Goal: Information Seeking & Learning: Learn about a topic

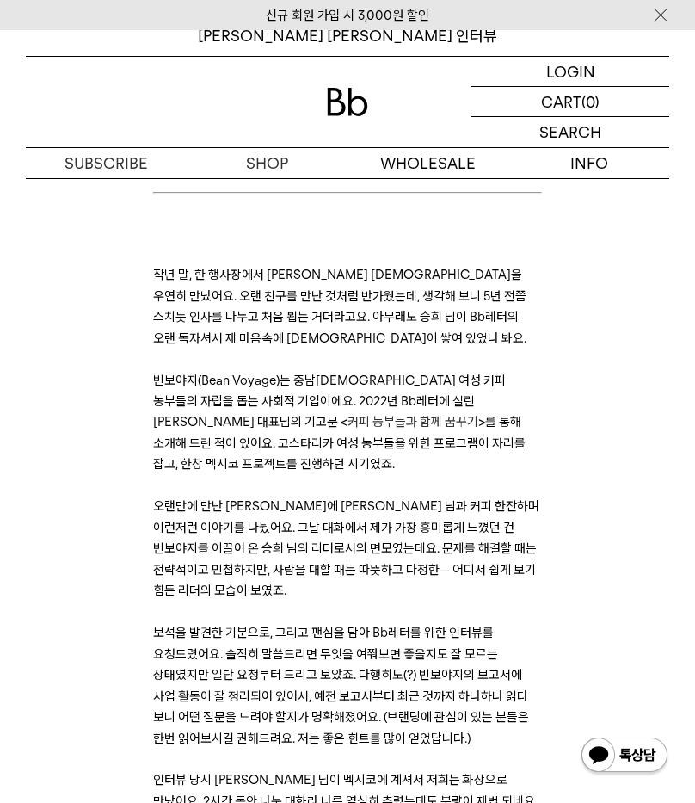
scroll to position [2084, 0]
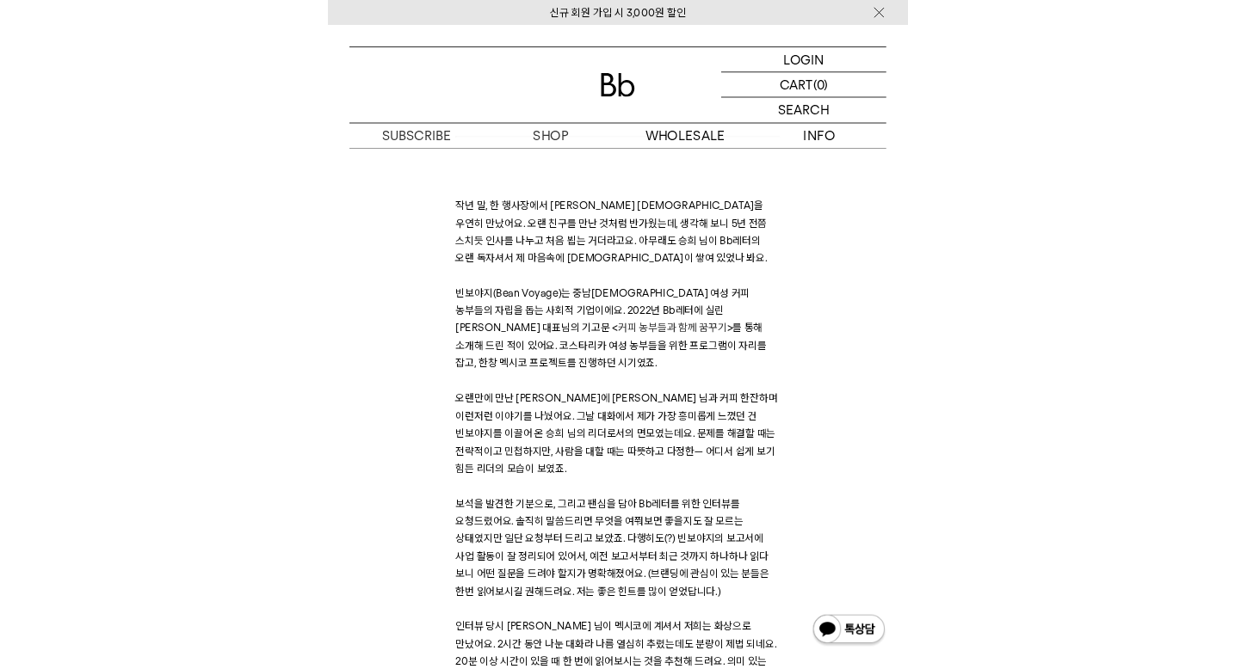
scroll to position [365, 0]
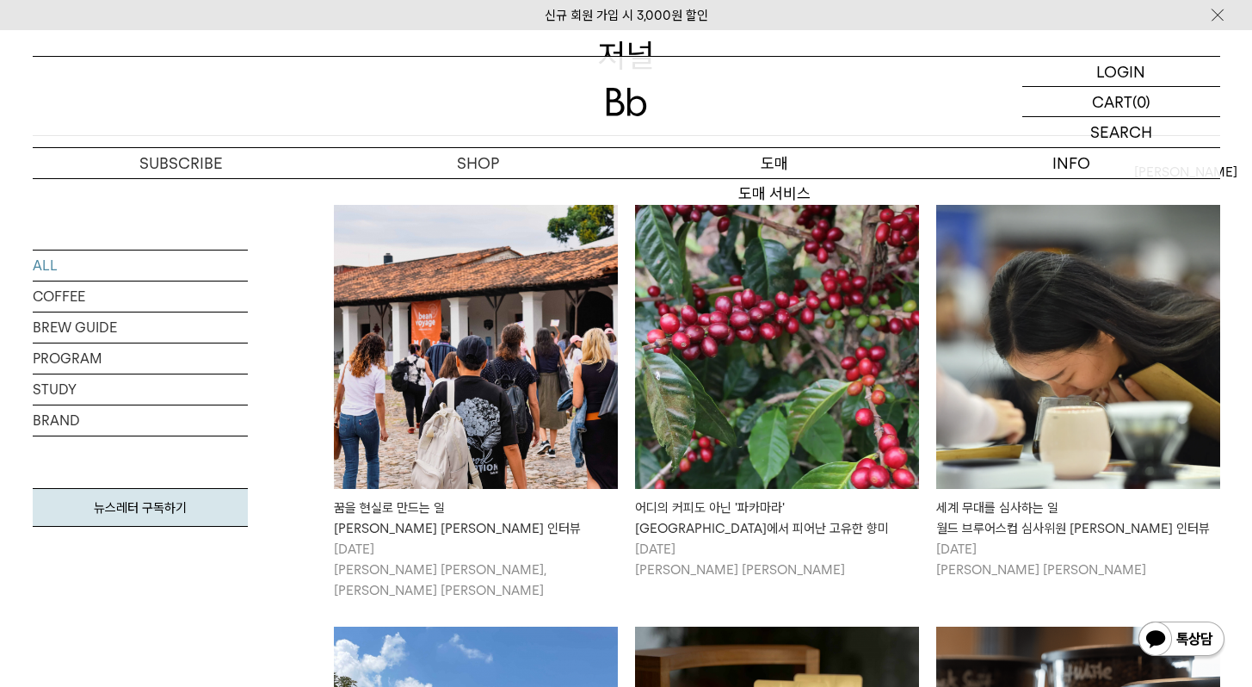
scroll to position [262, 0]
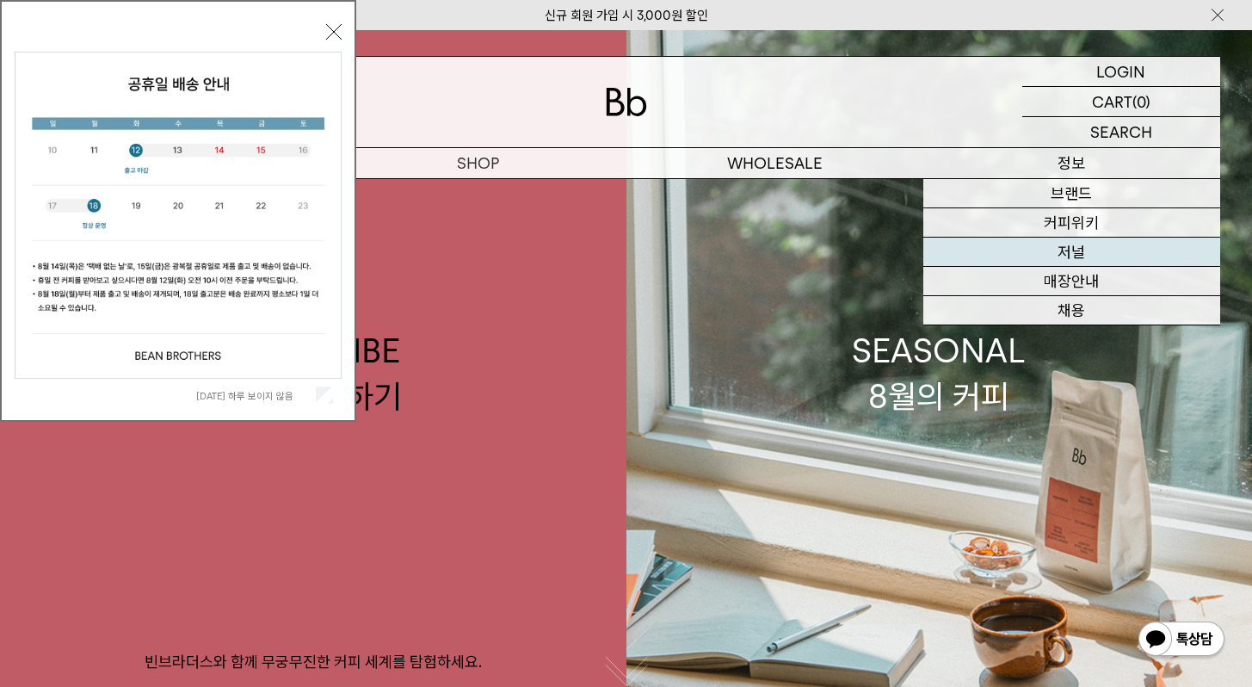
click at [1045, 246] on link "저널" at bounding box center [1071, 251] width 297 height 29
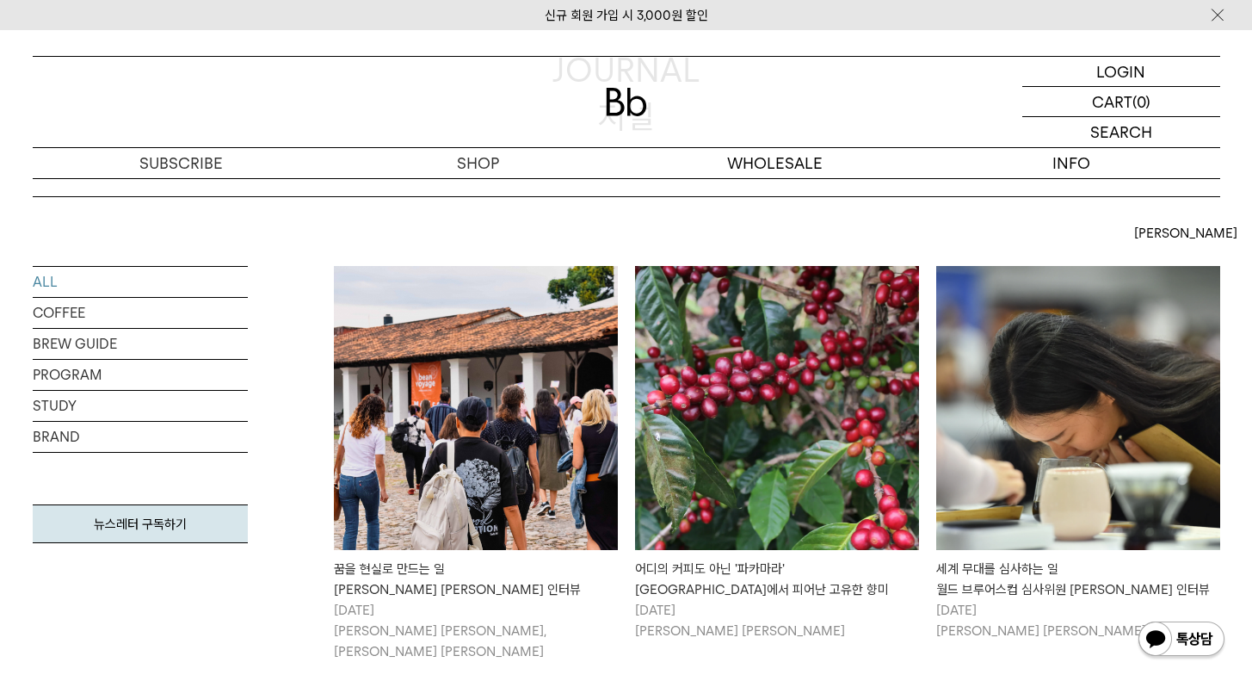
scroll to position [348, 0]
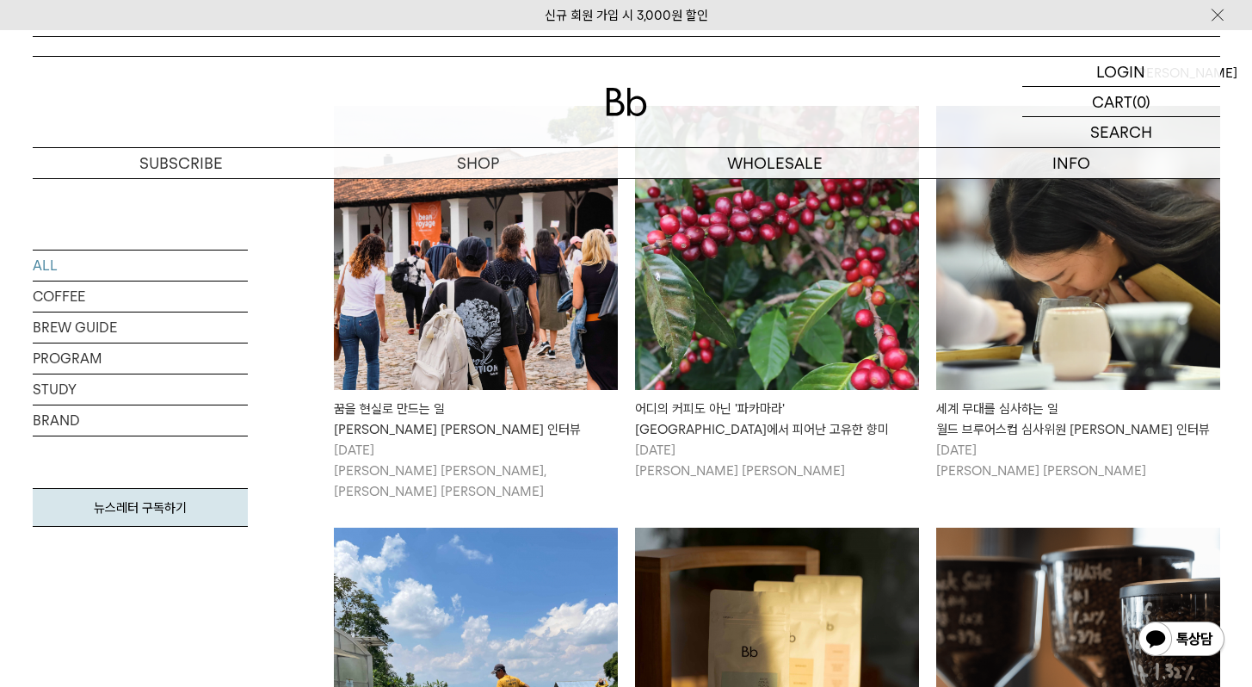
click at [585, 340] on img at bounding box center [476, 248] width 284 height 284
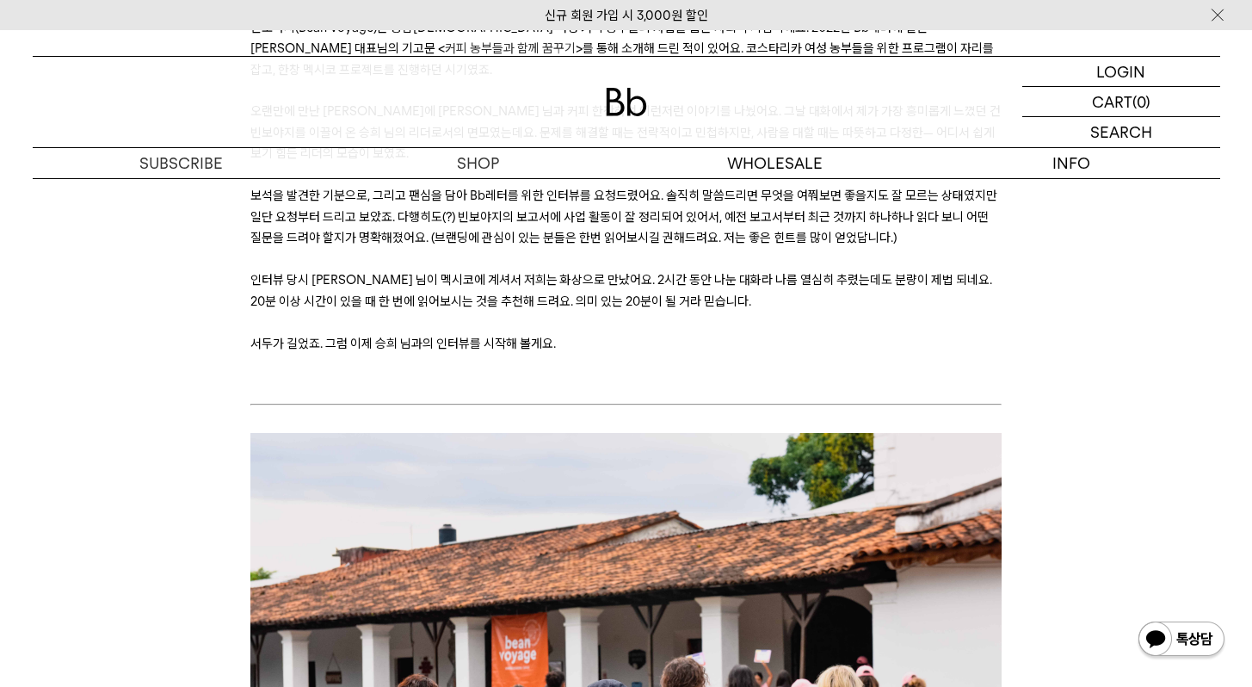
scroll to position [248, 0]
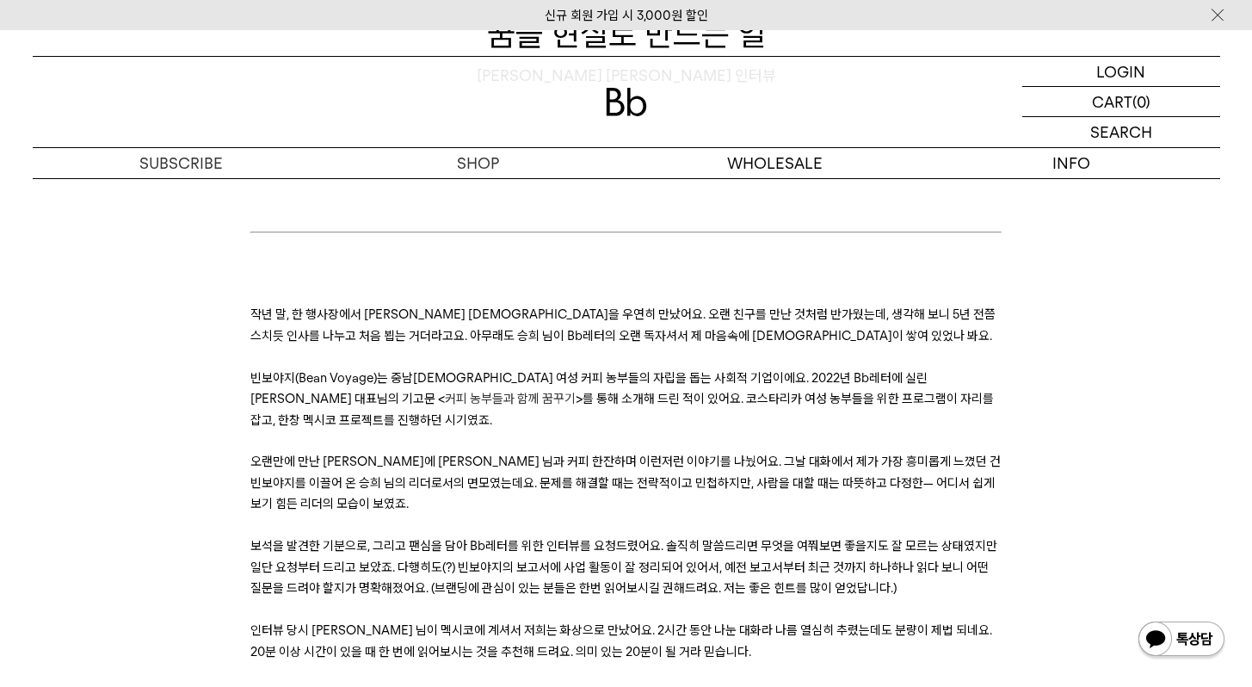
click at [576, 391] on span "커피 농부들과 함께 꿈꾸기" at bounding box center [510, 398] width 131 height 15
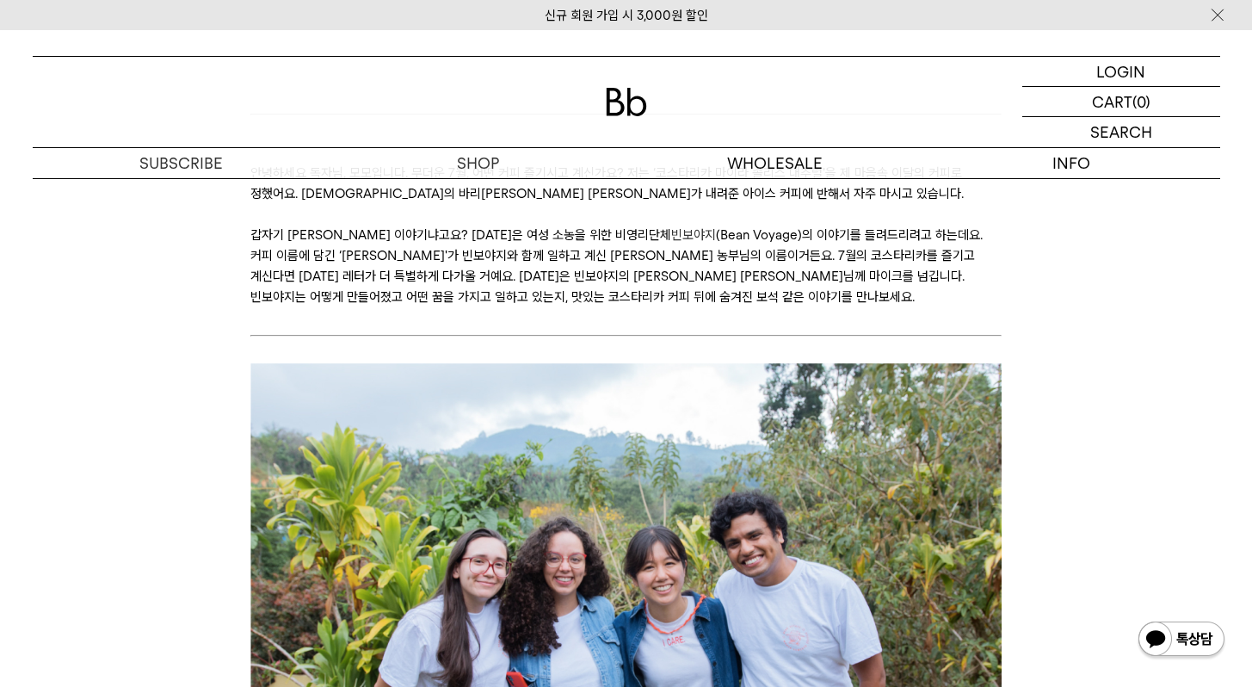
scroll to position [293, 0]
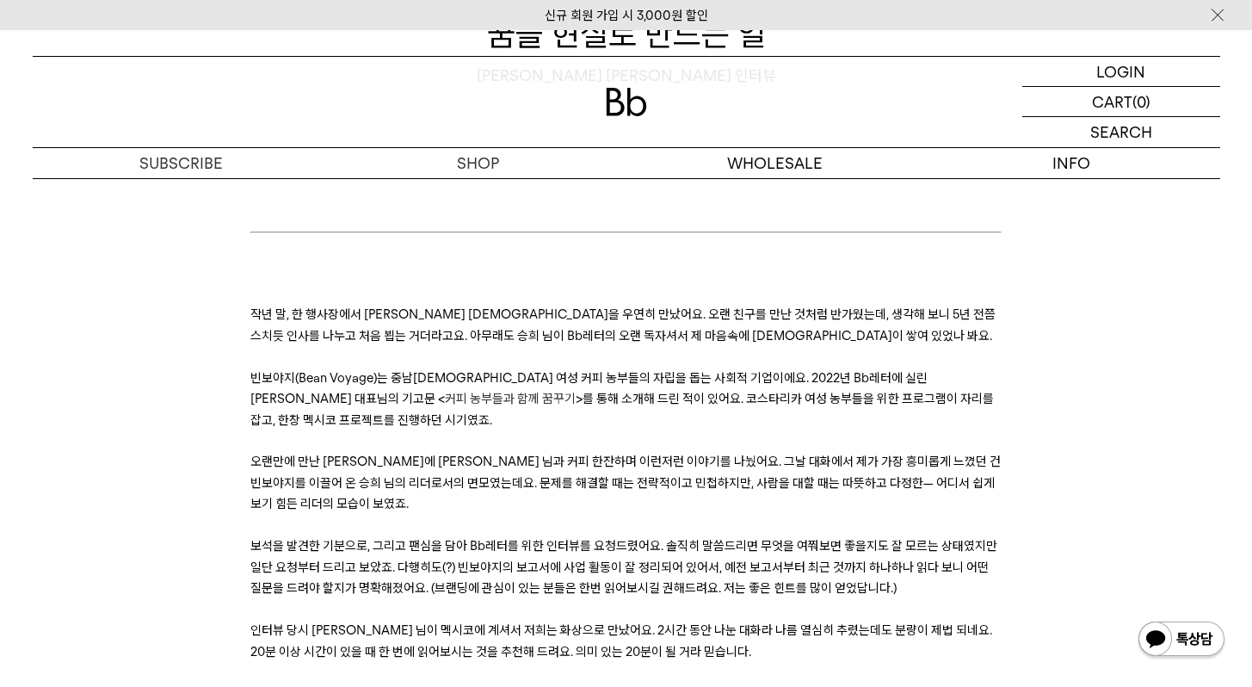
click at [996, 408] on p "빈보야지(Bean Voyage)는 중남[DEMOGRAPHIC_DATA] 여성 커피 농부들의 자립을 돕는 사회적 기업이에요. 2022년 Bb레터…" at bounding box center [625, 398] width 751 height 63
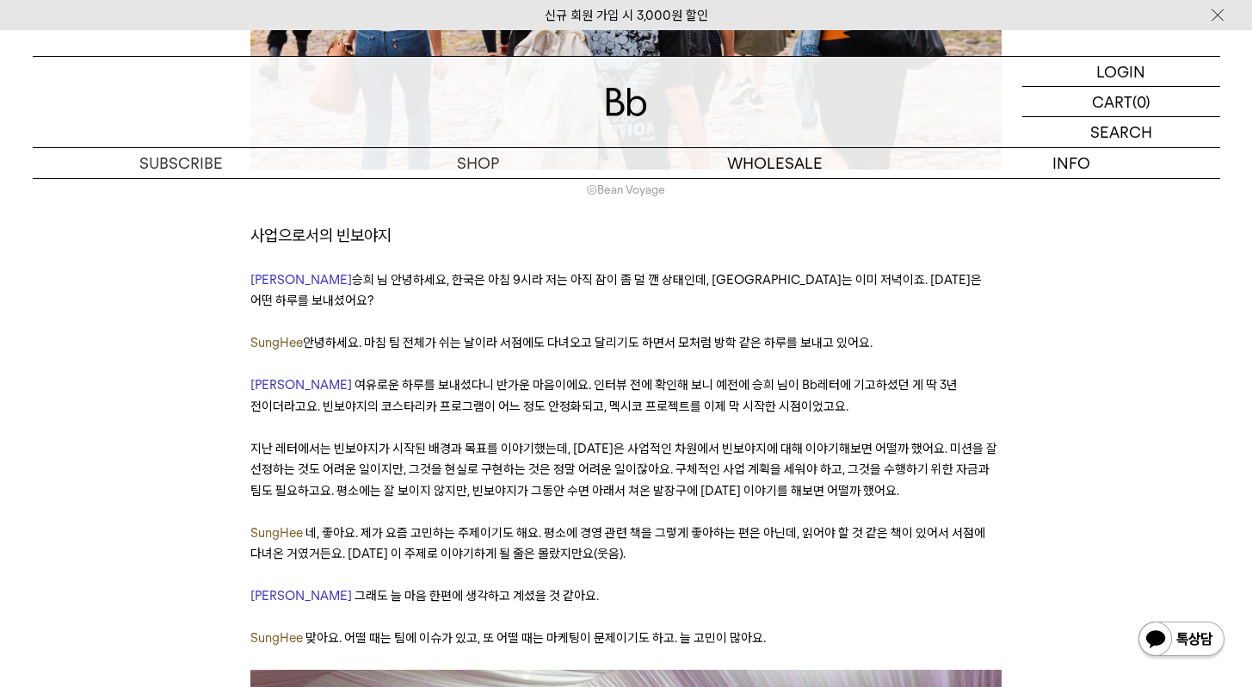
click at [835, 332] on p "SungHee 안녕하세요. 마침 팀 전체가 쉬는 날이라 서점에도 다녀오고 달리기도 하면서 모처럼 방학 같은 하루를 보내고 있어요." at bounding box center [625, 342] width 751 height 21
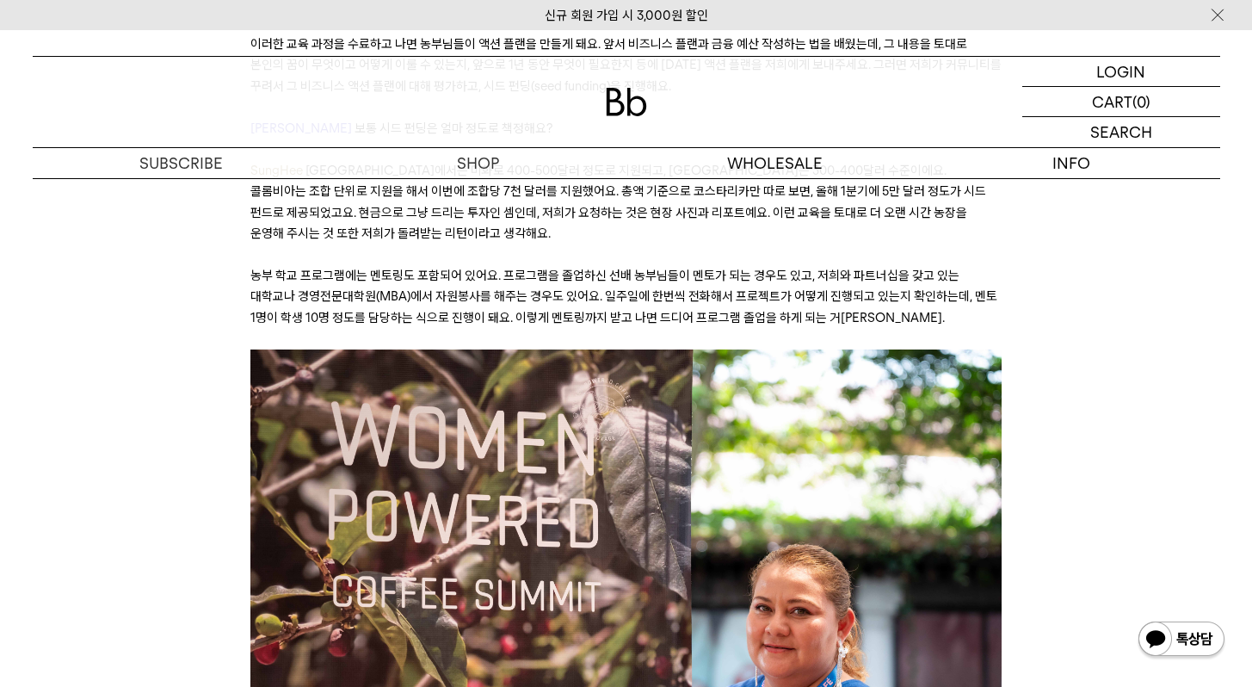
scroll to position [6396, 0]
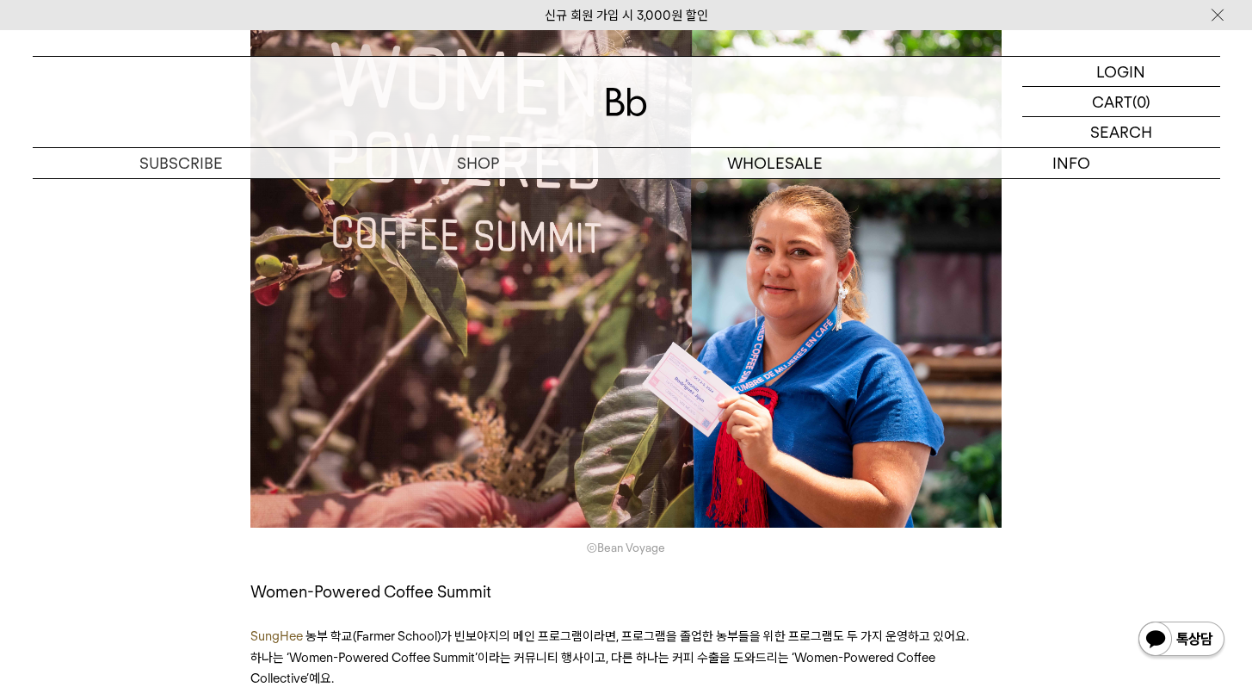
click at [327, 582] on span "Women-Powered Coffee Summit" at bounding box center [370, 591] width 241 height 19
copy span "Powered"
click at [327, 582] on span "Women-Powered Coffee Summit" at bounding box center [370, 591] width 241 height 19
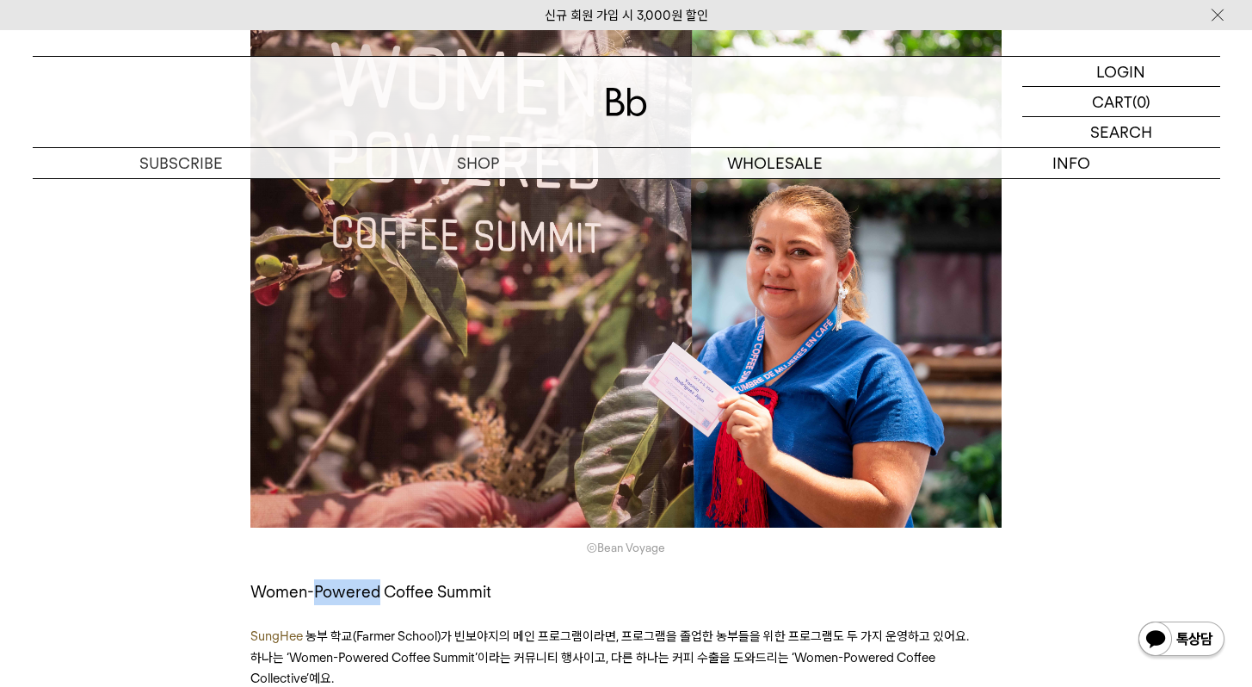
click at [327, 582] on span "Women-Powered Coffee Summit" at bounding box center [370, 591] width 241 height 19
copy span "Women-Powered Coffee Summit"
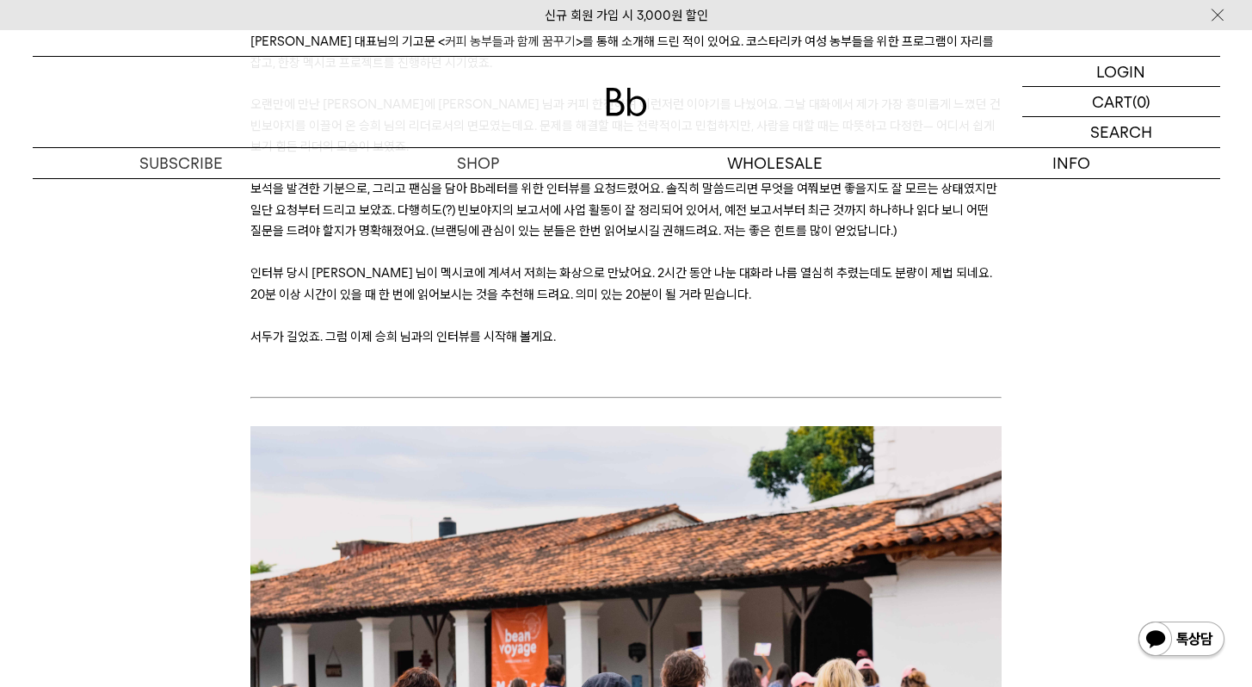
scroll to position [405, 0]
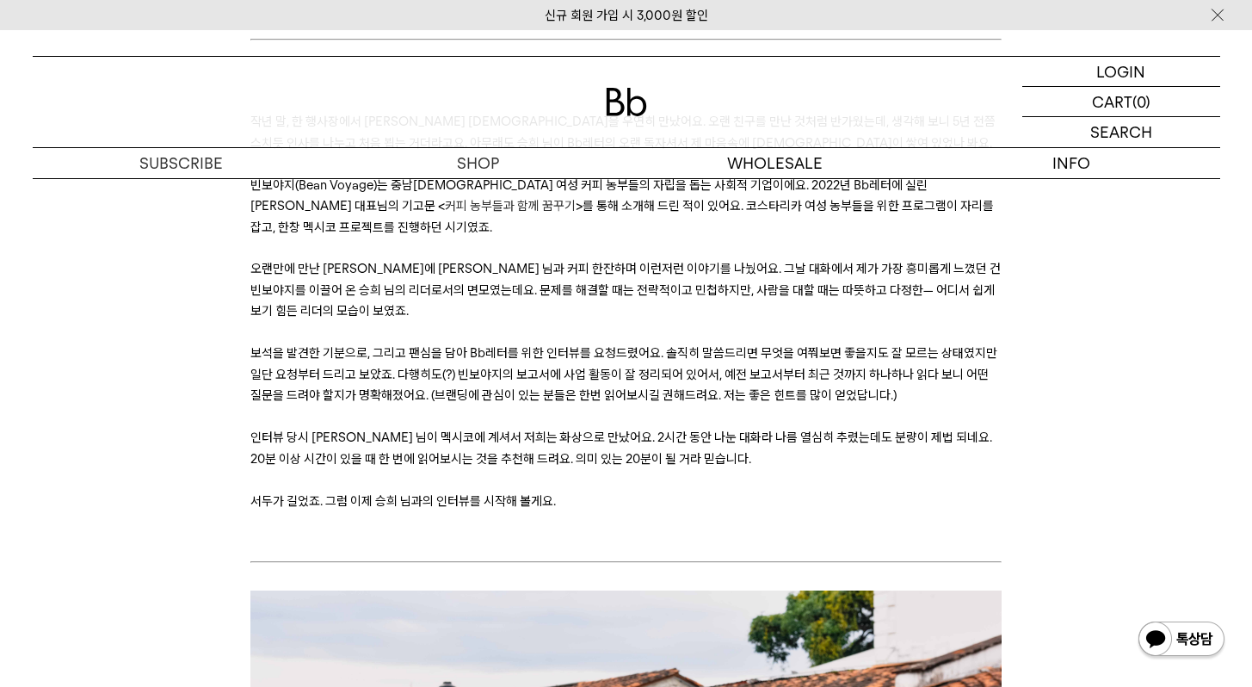
scroll to position [408, 0]
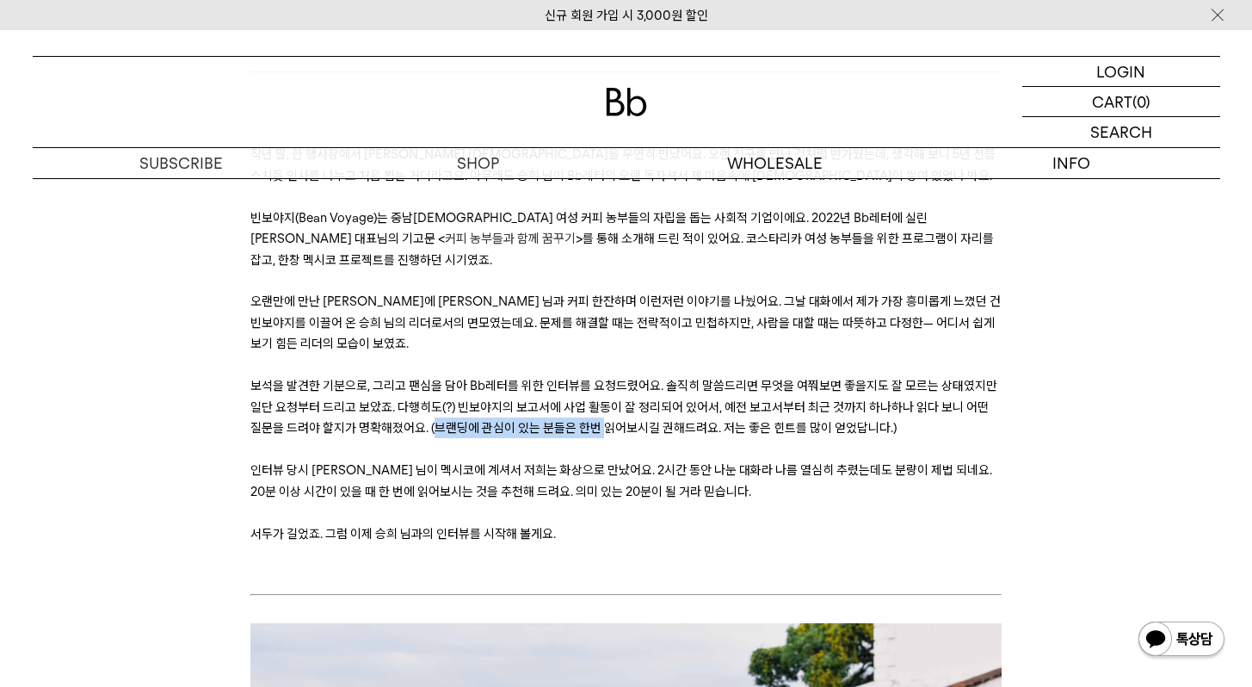
drag, startPoint x: 434, startPoint y: 392, endPoint x: 637, endPoint y: 395, distance: 202.2
click at [628, 394] on span "보석을 발견한 기분으로, 그리고 팬심을 담아 Bb레터를 위한 인터뷰를 요청드렸어요. 솔직히 말씀드리면 무엇을 여쭤보면 좋을지도 잘 모르는 상태…" at bounding box center [623, 407] width 747 height 58
click at [637, 395] on p "보석을 발견한 기분으로, 그리고 팬심을 담아 Bb레터를 위한 인터뷰를 요청드렸어요. 솔직히 말씀드리면 무엇을 여쭤보면 좋을지도 잘 모르는 상태…" at bounding box center [625, 406] width 751 height 63
drag, startPoint x: 527, startPoint y: 385, endPoint x: 605, endPoint y: 387, distance: 78.3
click at [563, 385] on span "보석을 발견한 기분으로, 그리고 팬심을 담아 Bb레터를 위한 인터뷰를 요청드렸어요. 솔직히 말씀드리면 무엇을 여쭤보면 좋을지도 잘 모르는 상태…" at bounding box center [623, 407] width 747 height 58
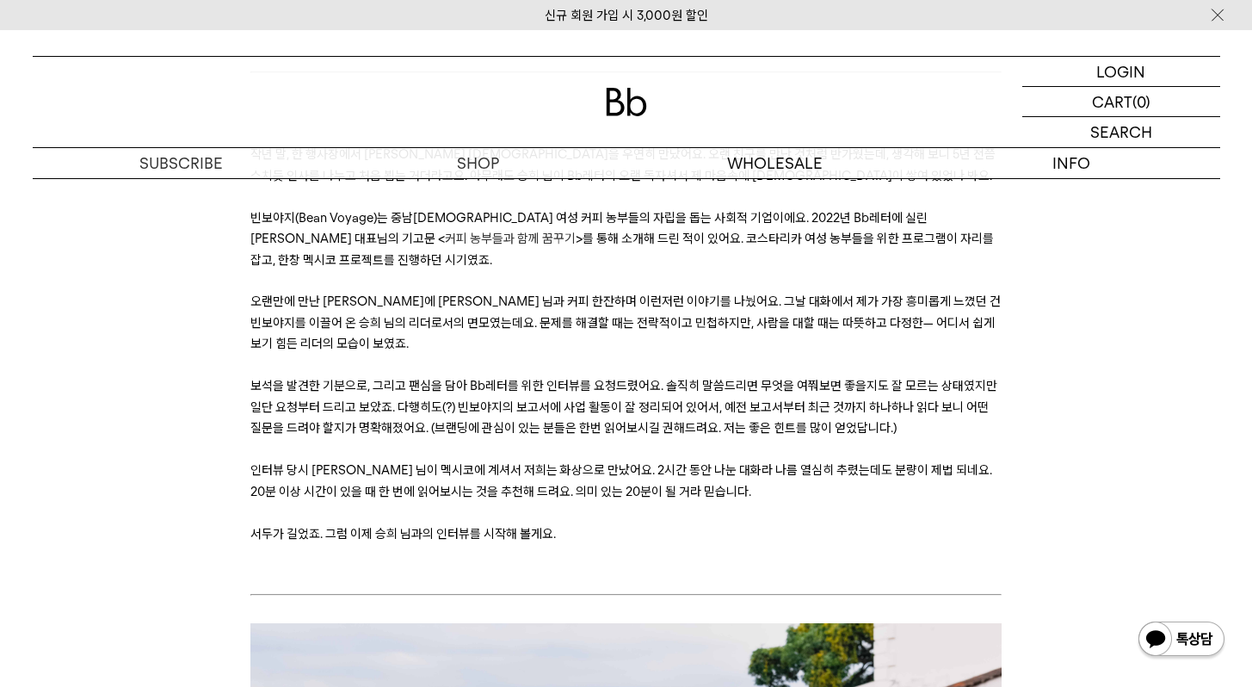
click at [605, 387] on span "보석을 발견한 기분으로, 그리고 팬심을 담아 Bb레터를 위한 인터뷰를 요청드렸어요. 솔직히 말씀드리면 무엇을 여쭤보면 좋을지도 잘 모르는 상태…" at bounding box center [623, 407] width 747 height 58
drag, startPoint x: 482, startPoint y: 379, endPoint x: 661, endPoint y: 386, distance: 179.1
click at [659, 385] on span "보석을 발견한 기분으로, 그리고 팬심을 담아 Bb레터를 위한 인터뷰를 요청드렸어요. 솔직히 말씀드리면 무엇을 여쭤보면 좋을지도 잘 모르는 상태…" at bounding box center [623, 407] width 747 height 58
click at [661, 386] on span "보석을 발견한 기분으로, 그리고 팬심을 담아 Bb레터를 위한 인터뷰를 요청드렸어요. 솔직히 말씀드리면 무엇을 여쭤보면 좋을지도 잘 모르는 상태…" at bounding box center [623, 407] width 747 height 58
click at [634, 385] on span "보석을 발견한 기분으로, 그리고 팬심을 담아 Bb레터를 위한 인터뷰를 요청드렸어요. 솔직히 말씀드리면 무엇을 여쭤보면 좋을지도 잘 모르는 상태…" at bounding box center [623, 407] width 747 height 58
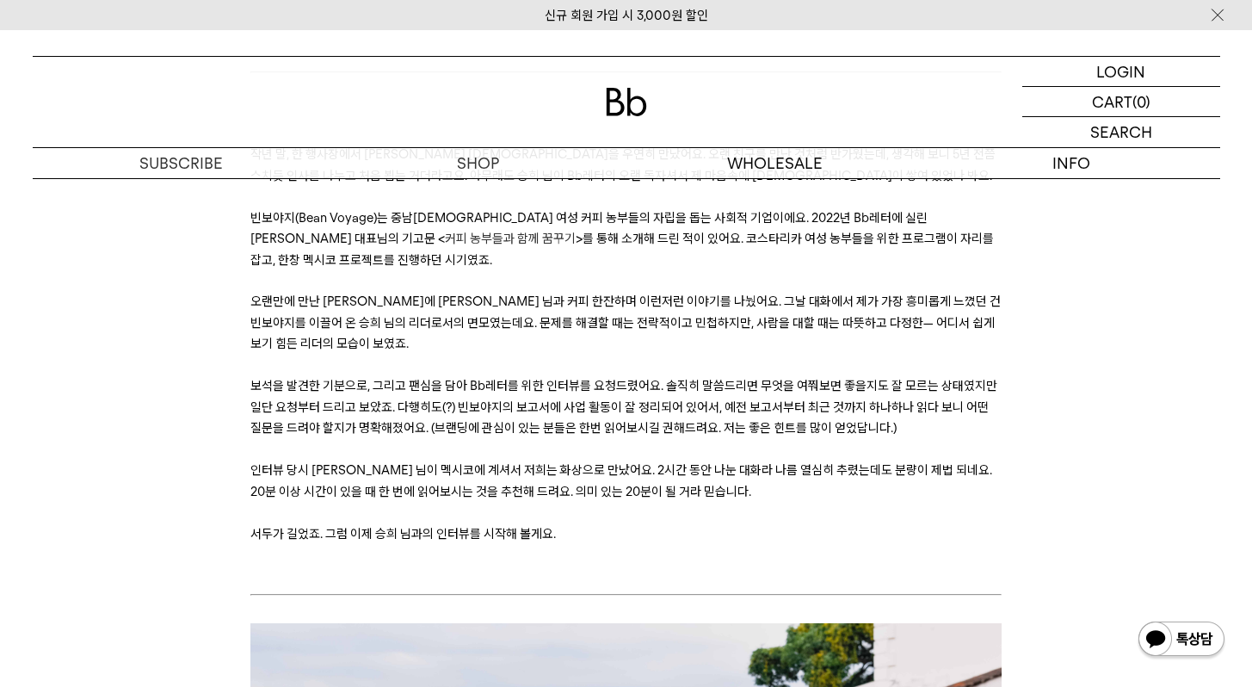
click at [693, 389] on span "보석을 발견한 기분으로, 그리고 팬심을 담아 Bb레터를 위한 인터뷰를 요청드렸어요. 솔직히 말씀드리면 무엇을 여쭤보면 좋을지도 잘 모르는 상태…" at bounding box center [623, 407] width 747 height 58
drag, startPoint x: 545, startPoint y: 388, endPoint x: 650, endPoint y: 389, distance: 105.8
click at [635, 388] on span "보석을 발견한 기분으로, 그리고 팬심을 담아 Bb레터를 위한 인터뷰를 요청드렸어요. 솔직히 말씀드리면 무엇을 여쭤보면 좋을지도 잘 모르는 상태…" at bounding box center [623, 407] width 747 height 58
drag, startPoint x: 653, startPoint y: 390, endPoint x: 643, endPoint y: 391, distance: 10.5
click at [649, 391] on span "보석을 발견한 기분으로, 그리고 팬심을 담아 Bb레터를 위한 인터뷰를 요청드렸어요. 솔직히 말씀드리면 무엇을 여쭤보면 좋을지도 잘 모르는 상태…" at bounding box center [623, 407] width 747 height 58
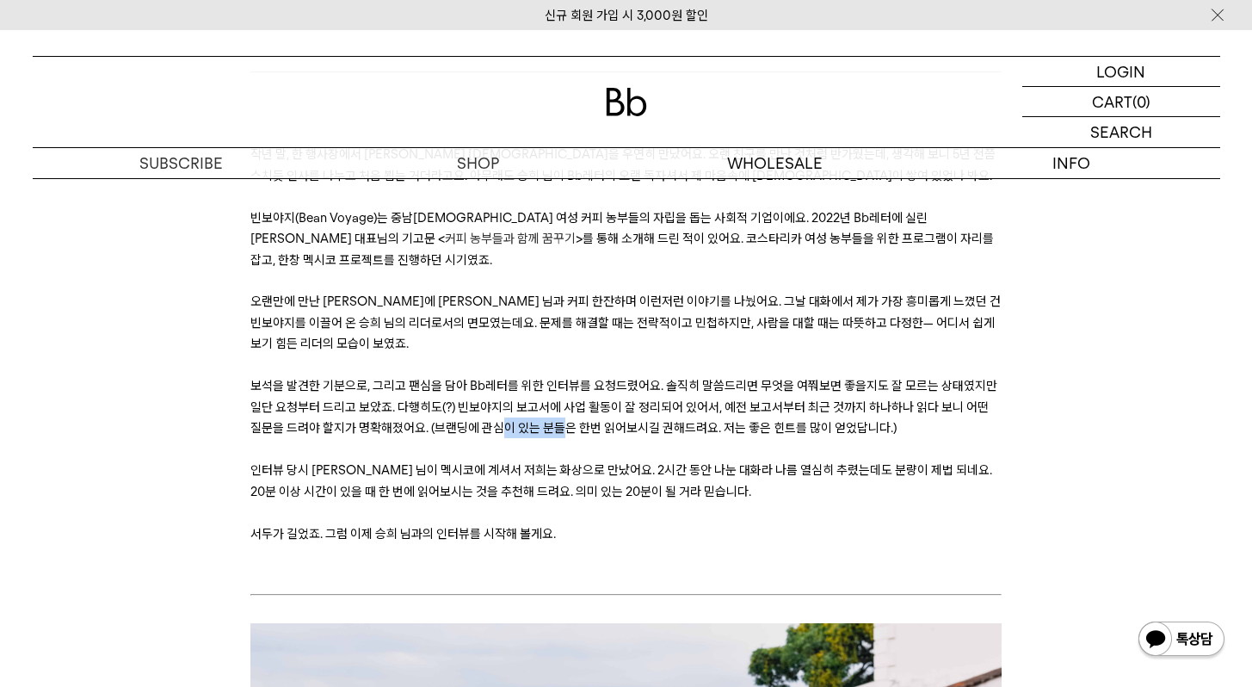
drag, startPoint x: 503, startPoint y: 382, endPoint x: 631, endPoint y: 382, distance: 128.2
click at [624, 381] on span "보석을 발견한 기분으로, 그리고 팬심을 담아 Bb레터를 위한 인터뷰를 요청드렸어요. 솔직히 말씀드리면 무엇을 여쭤보면 좋을지도 잘 모르는 상태…" at bounding box center [623, 407] width 747 height 58
click at [633, 382] on span "보석을 발견한 기분으로, 그리고 팬심을 담아 Bb레터를 위한 인터뷰를 요청드렸어요. 솔직히 말씀드리면 무엇을 여쭤보면 좋을지도 잘 모르는 상태…" at bounding box center [623, 407] width 747 height 58
drag, startPoint x: 485, startPoint y: 382, endPoint x: 612, endPoint y: 385, distance: 126.5
click at [597, 382] on span "보석을 발견한 기분으로, 그리고 팬심을 담아 Bb레터를 위한 인터뷰를 요청드렸어요. 솔직히 말씀드리면 무엇을 여쭤보면 좋을지도 잘 모르는 상태…" at bounding box center [623, 407] width 747 height 58
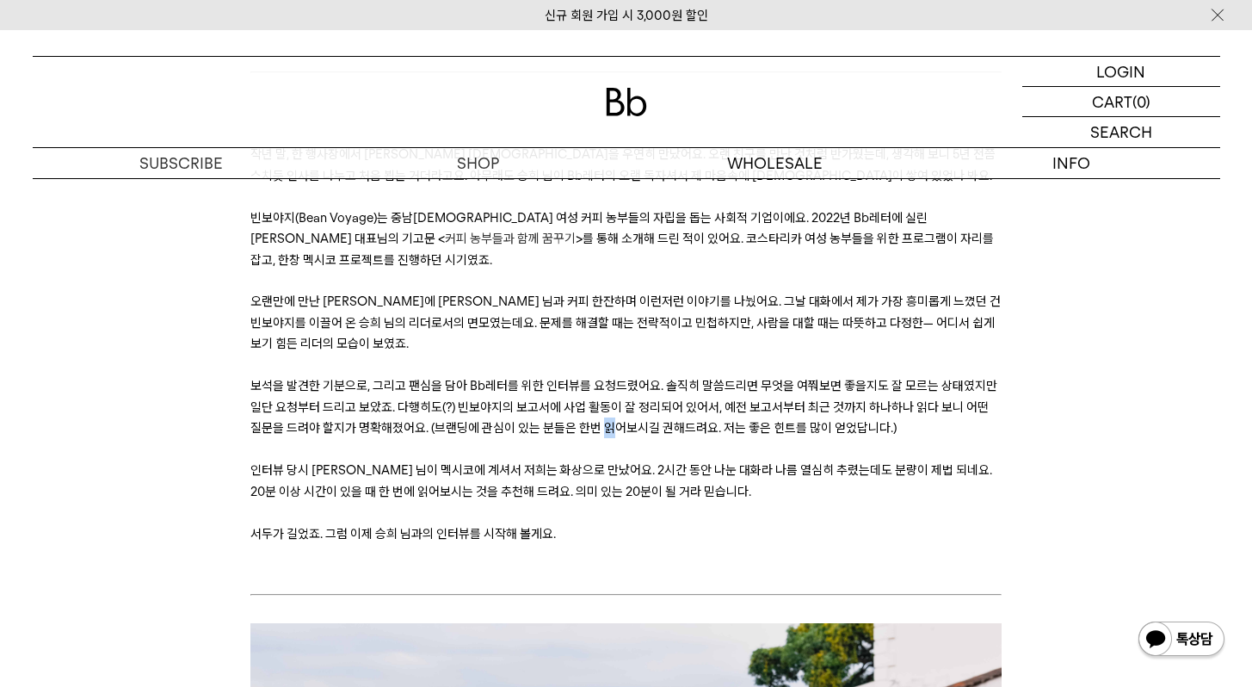
drag, startPoint x: 610, startPoint y: 385, endPoint x: 585, endPoint y: 388, distance: 25.2
click at [600, 386] on span "보석을 발견한 기분으로, 그리고 팬심을 담아 Bb레터를 위한 인터뷰를 요청드렸어요. 솔직히 말씀드리면 무엇을 여쭤보면 좋을지도 잘 모르는 상태…" at bounding box center [623, 407] width 747 height 58
drag, startPoint x: 471, startPoint y: 383, endPoint x: 586, endPoint y: 381, distance: 115.3
click at [581, 381] on span "보석을 발견한 기분으로, 그리고 팬심을 담아 Bb레터를 위한 인터뷰를 요청드렸어요. 솔직히 말씀드리면 무엇을 여쭤보면 좋을지도 잘 모르는 상태…" at bounding box center [623, 407] width 747 height 58
drag, startPoint x: 570, startPoint y: 384, endPoint x: 433, endPoint y: 383, distance: 136.8
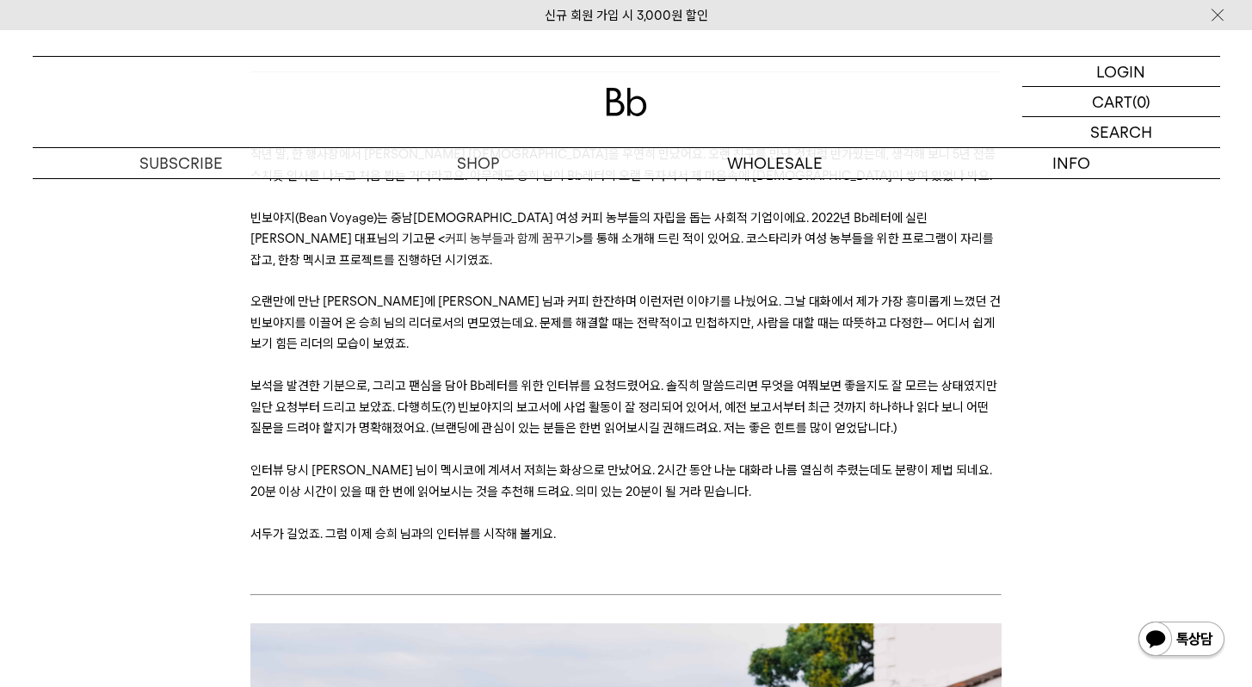
click at [569, 385] on span "보석을 발견한 기분으로, 그리고 팬심을 담아 Bb레터를 위한 인터뷰를 요청드렸어요. 솔직히 말씀드리면 무엇을 여쭤보면 좋을지도 잘 모르는 상태…" at bounding box center [623, 407] width 747 height 58
click at [404, 381] on span "보석을 발견한 기분으로, 그리고 팬심을 담아 Bb레터를 위한 인터뷰를 요청드렸어요. 솔직히 말씀드리면 무엇을 여쭤보면 좋을지도 잘 모르는 상태…" at bounding box center [623, 407] width 747 height 58
drag, startPoint x: 388, startPoint y: 387, endPoint x: 592, endPoint y: 393, distance: 204.0
click at [592, 393] on span "보석을 발견한 기분으로, 그리고 팬심을 담아 Bb레터를 위한 인터뷰를 요청드렸어요. 솔직히 말씀드리면 무엇을 여쭤보면 좋을지도 잘 모르는 상태…" at bounding box center [623, 407] width 747 height 58
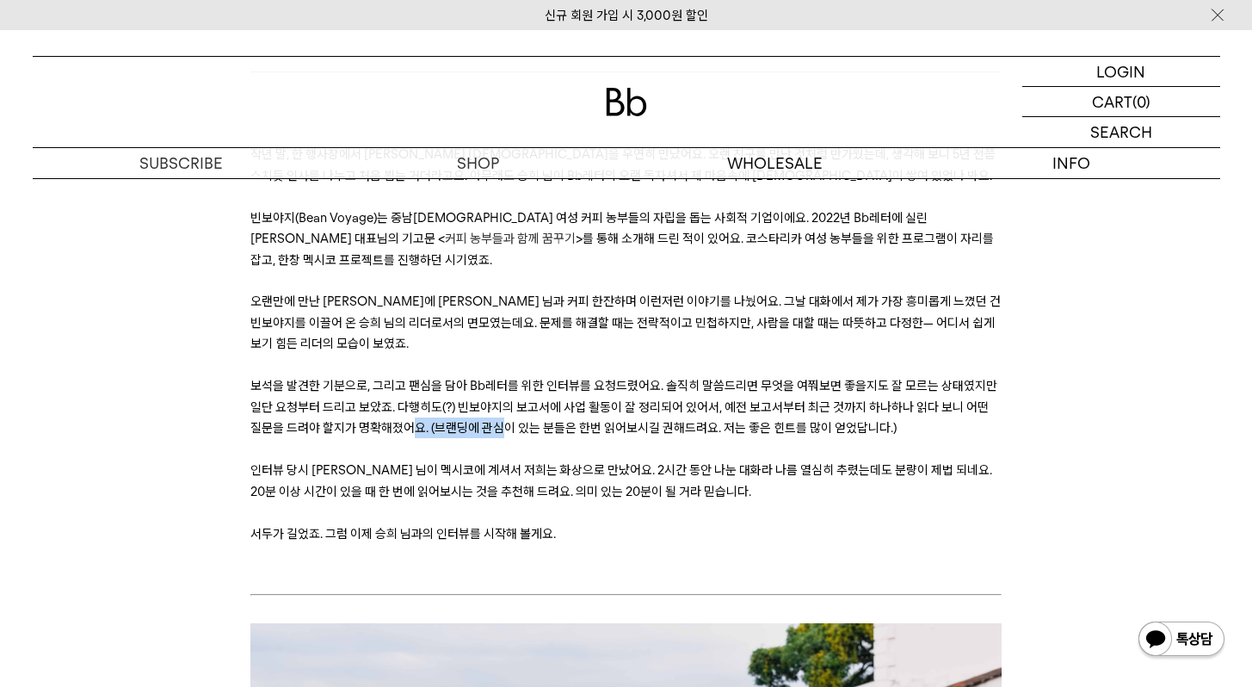
drag, startPoint x: 409, startPoint y: 391, endPoint x: 514, endPoint y: 387, distance: 105.9
click at [505, 387] on span "보석을 발견한 기분으로, 그리고 팬심을 담아 Bb레터를 위한 인터뷰를 요청드렸어요. 솔직히 말씀드리면 무엇을 여쭤보면 좋을지도 잘 모르는 상태…" at bounding box center [623, 407] width 747 height 58
click at [514, 387] on span "보석을 발견한 기분으로, 그리고 팬심을 담아 Bb레터를 위한 인터뷰를 요청드렸어요. 솔직히 말씀드리면 무엇을 여쭤보면 좋을지도 잘 모르는 상태…" at bounding box center [623, 407] width 747 height 58
drag, startPoint x: 440, startPoint y: 385, endPoint x: 552, endPoint y: 391, distance: 112.9
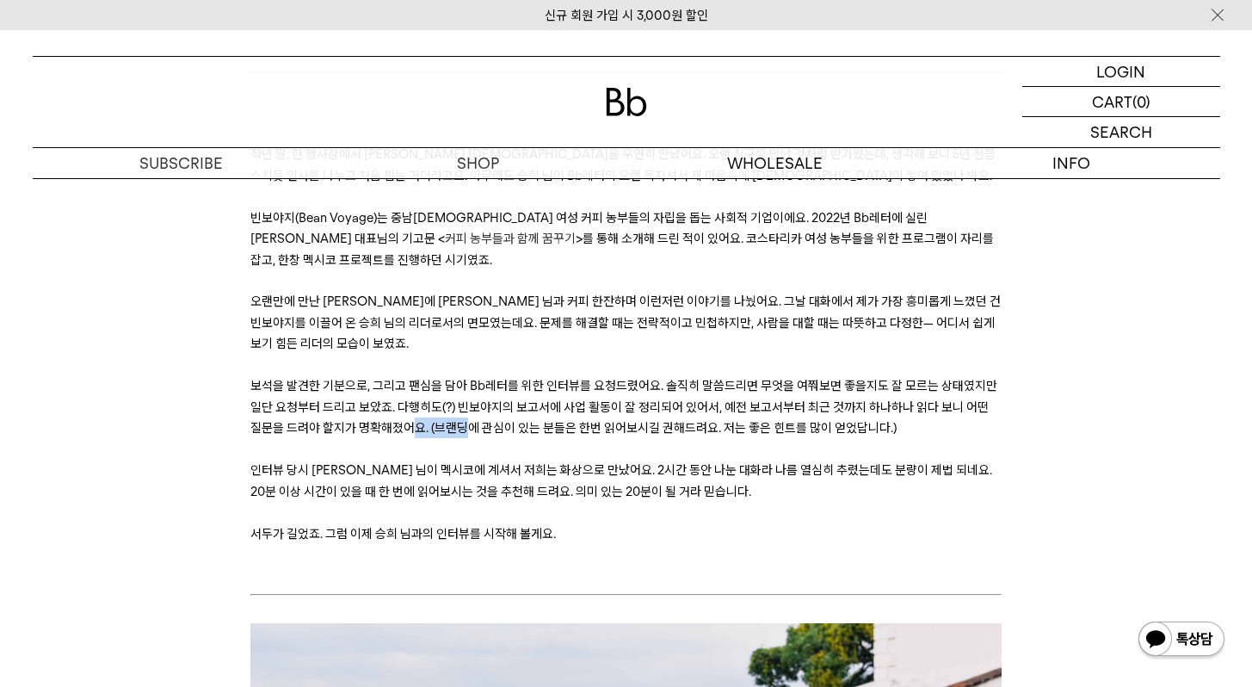
click at [536, 389] on span "보석을 발견한 기분으로, 그리고 팬심을 담아 Bb레터를 위한 인터뷰를 요청드렸어요. 솔직히 말씀드리면 무엇을 여쭤보면 좋을지도 잘 모르는 상태…" at bounding box center [623, 407] width 747 height 58
click at [552, 391] on span "보석을 발견한 기분으로, 그리고 팬심을 담아 Bb레터를 위한 인터뷰를 요청드렸어요. 솔직히 말씀드리면 무엇을 여쭤보면 좋을지도 잘 모르는 상태…" at bounding box center [623, 407] width 747 height 58
drag, startPoint x: 456, startPoint y: 391, endPoint x: 612, endPoint y: 392, distance: 155.7
click at [597, 392] on span "보석을 발견한 기분으로, 그리고 팬심을 담아 Bb레터를 위한 인터뷰를 요청드렸어요. 솔직히 말씀드리면 무엇을 여쭤보면 좋을지도 잘 모르는 상태…" at bounding box center [623, 407] width 747 height 58
drag, startPoint x: 612, startPoint y: 392, endPoint x: 488, endPoint y: 390, distance: 123.9
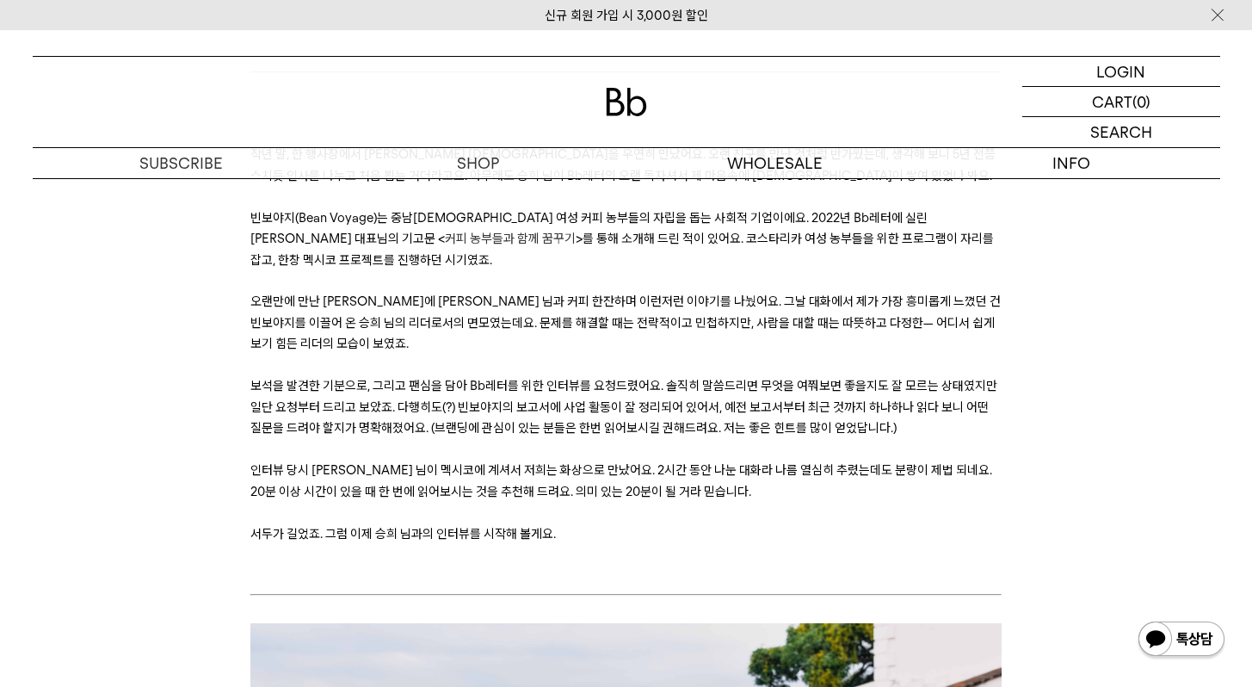
click at [611, 392] on span "보석을 발견한 기분으로, 그리고 팬심을 담아 Bb레터를 위한 인터뷰를 요청드렸어요. 솔직히 말씀드리면 무엇을 여쭤보면 좋을지도 잘 모르는 상태…" at bounding box center [623, 407] width 747 height 58
drag, startPoint x: 488, startPoint y: 390, endPoint x: 644, endPoint y: 388, distance: 155.7
click at [616, 388] on span "보석을 발견한 기분으로, 그리고 팬심을 담아 Bb레터를 위한 인터뷰를 요청드렸어요. 솔직히 말씀드리면 무엇을 여쭤보면 좋을지도 잘 모르는 상태…" at bounding box center [623, 407] width 747 height 58
click at [665, 388] on span "보석을 발견한 기분으로, 그리고 팬심을 담아 Bb레터를 위한 인터뷰를 요청드렸어요. 솔직히 말씀드리면 무엇을 여쭤보면 좋을지도 잘 모르는 상태…" at bounding box center [623, 407] width 747 height 58
drag, startPoint x: 539, startPoint y: 385, endPoint x: 762, endPoint y: 386, distance: 222.8
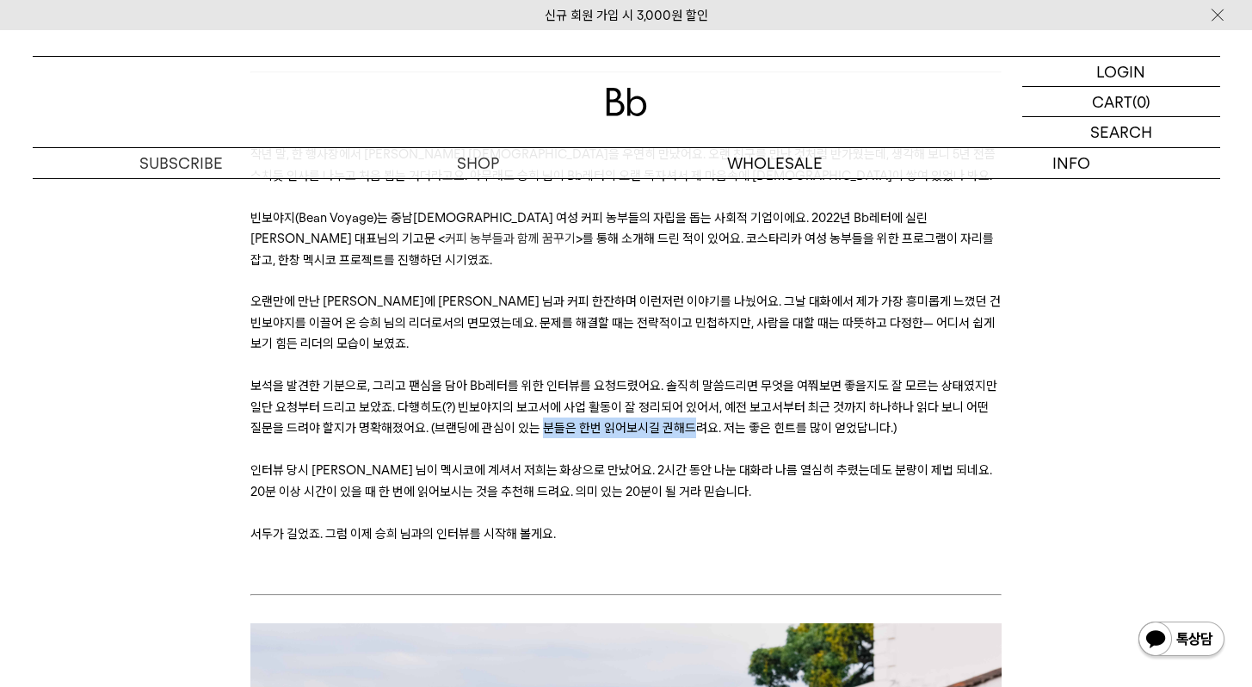
click at [748, 385] on span "보석을 발견한 기분으로, 그리고 팬심을 담아 Bb레터를 위한 인터뷰를 요청드렸어요. 솔직히 말씀드리면 무엇을 여쭤보면 좋을지도 잘 모르는 상태…" at bounding box center [623, 407] width 747 height 58
click at [762, 386] on span "보석을 발견한 기분으로, 그리고 팬심을 담아 Bb레터를 위한 인터뷰를 요청드렸어요. 솔직히 말씀드리면 무엇을 여쭤보면 좋을지도 잘 모르는 상태…" at bounding box center [623, 407] width 747 height 58
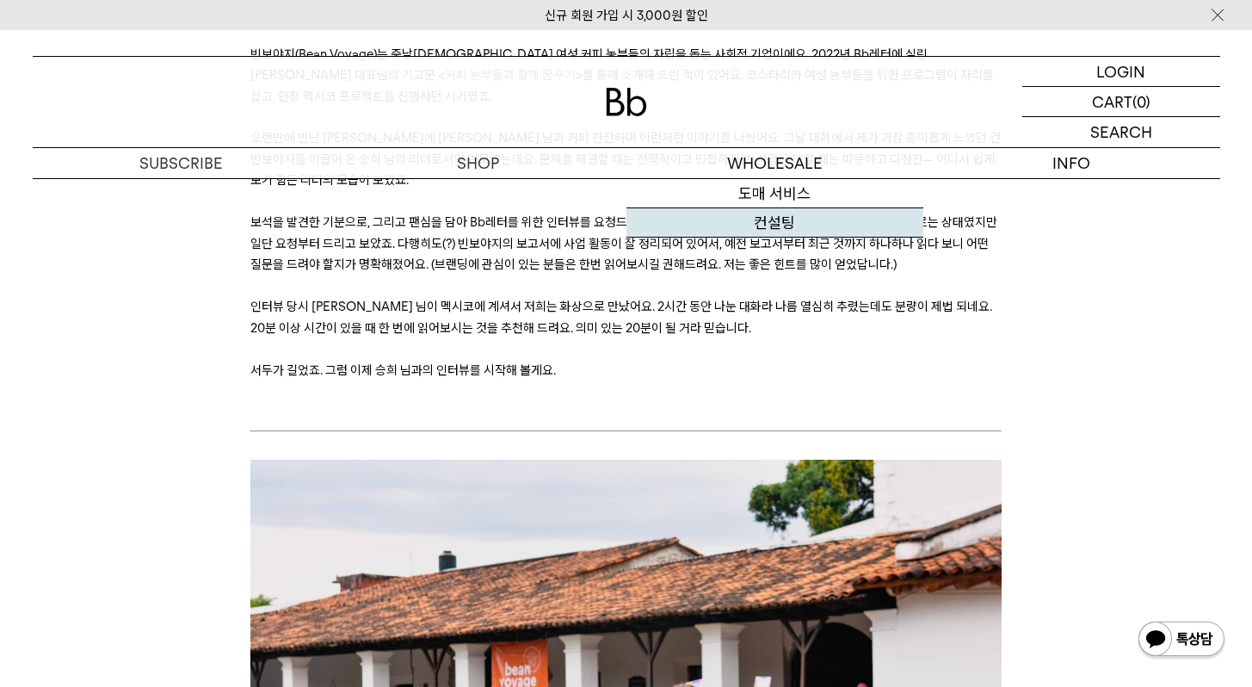
scroll to position [587, 0]
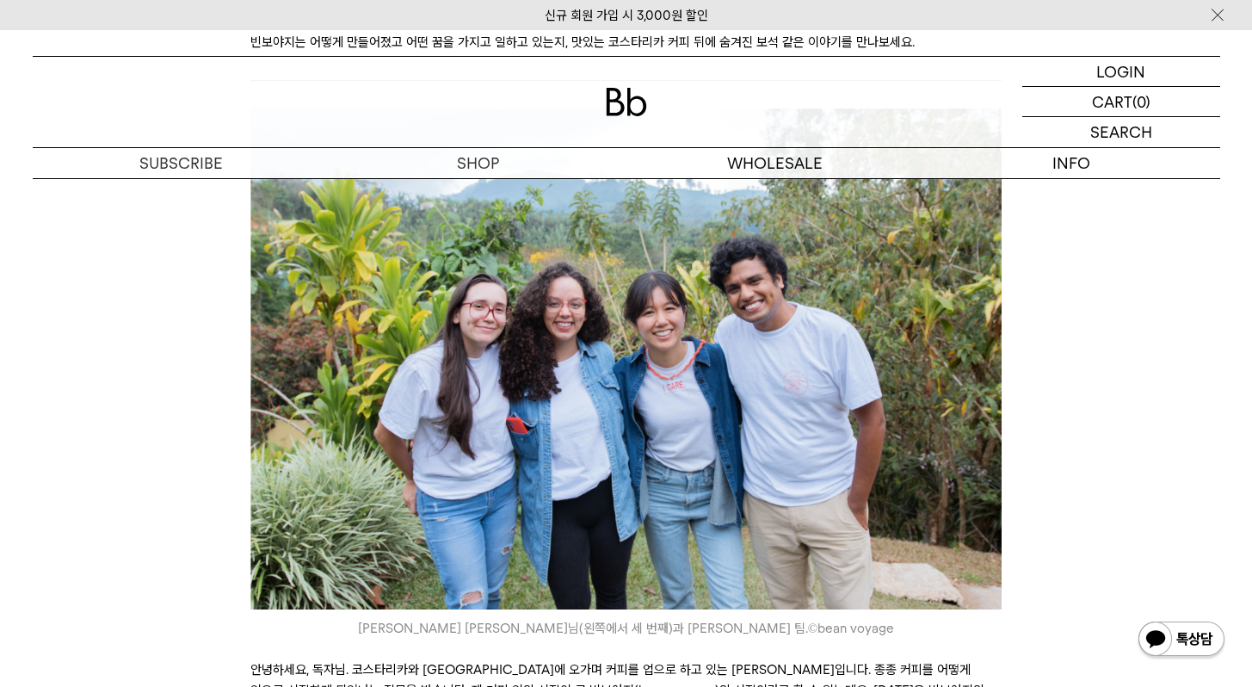
scroll to position [573, 0]
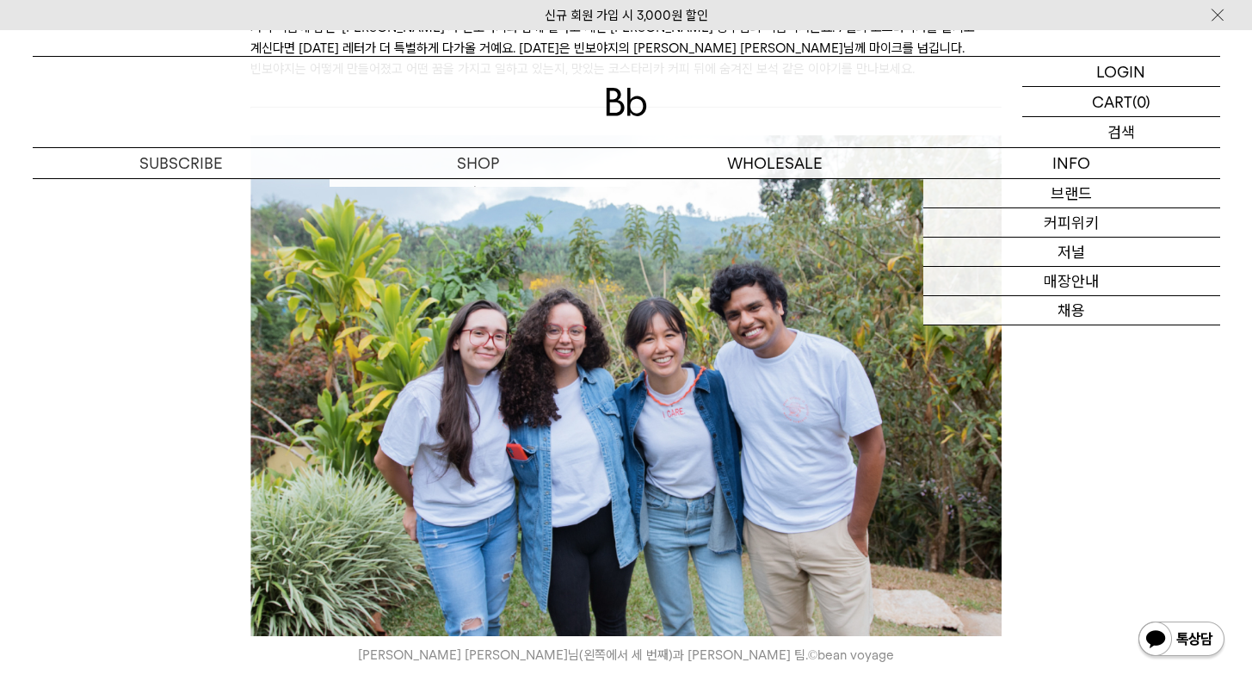
click at [1130, 130] on p "검색" at bounding box center [1121, 132] width 28 height 30
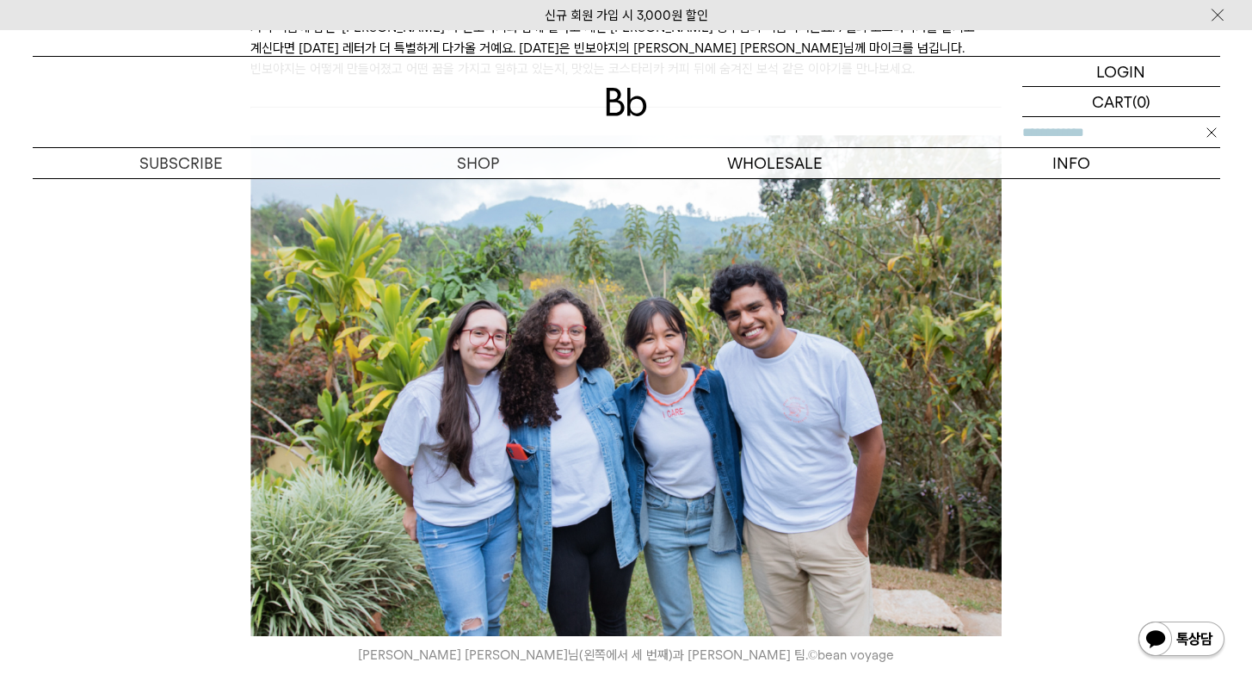
click at [1123, 130] on input "text" at bounding box center [1121, 132] width 198 height 30
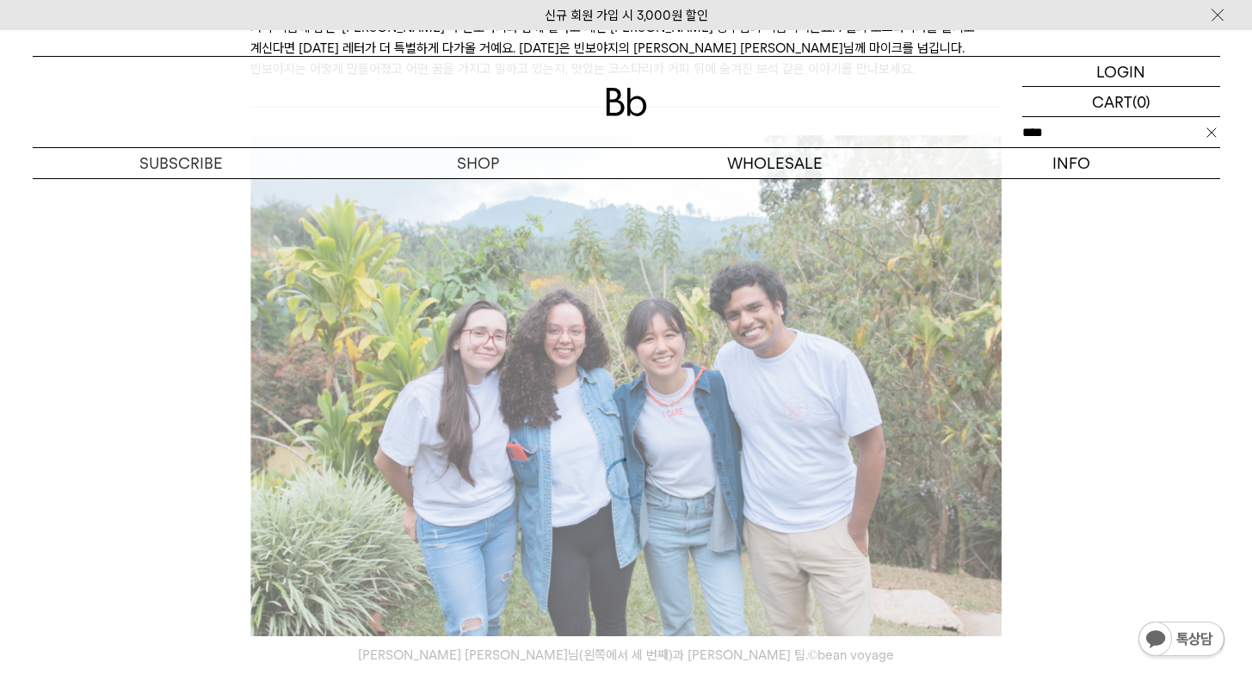
type input "****"
click input "**" at bounding box center [0, 0] width 0 height 0
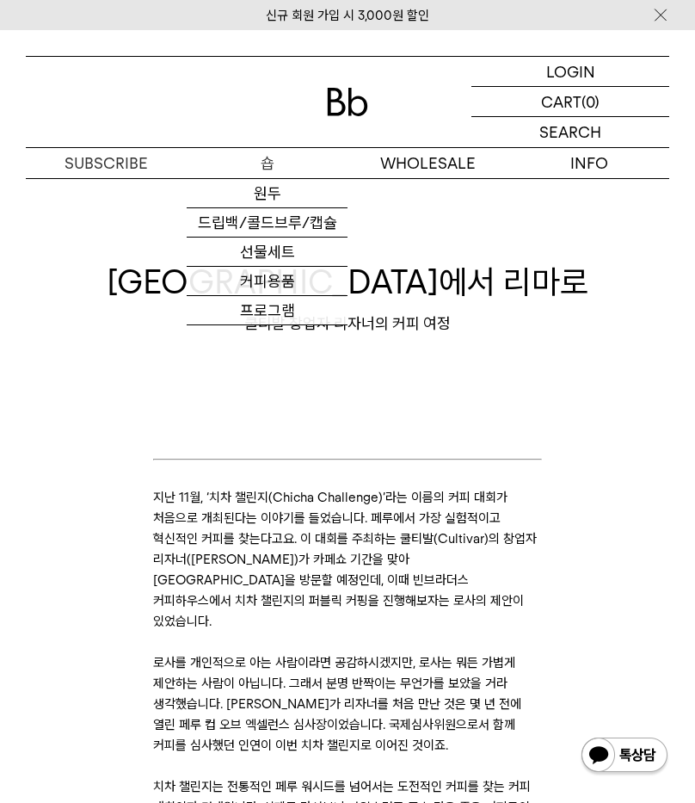
click at [262, 169] on p "숍" at bounding box center [267, 163] width 161 height 30
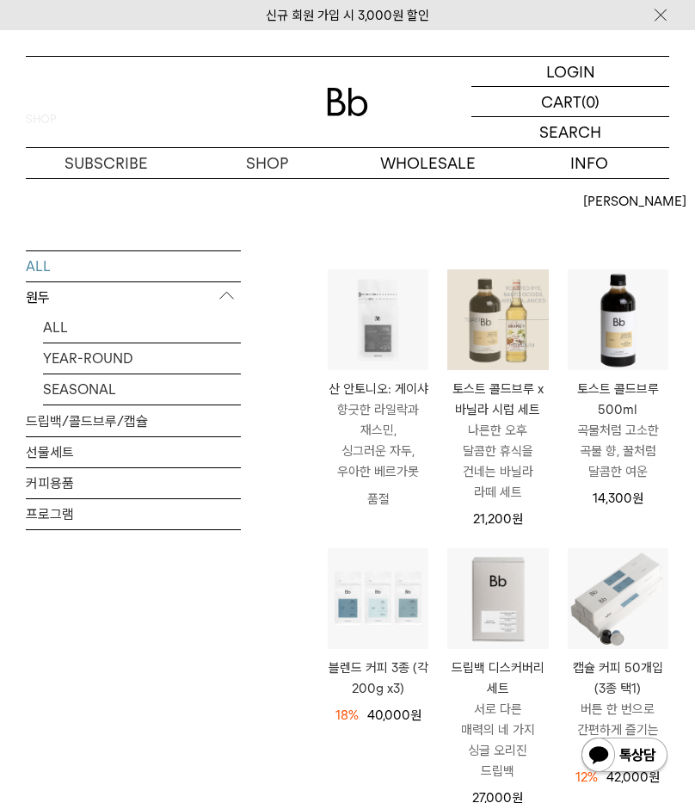
scroll to position [164, 0]
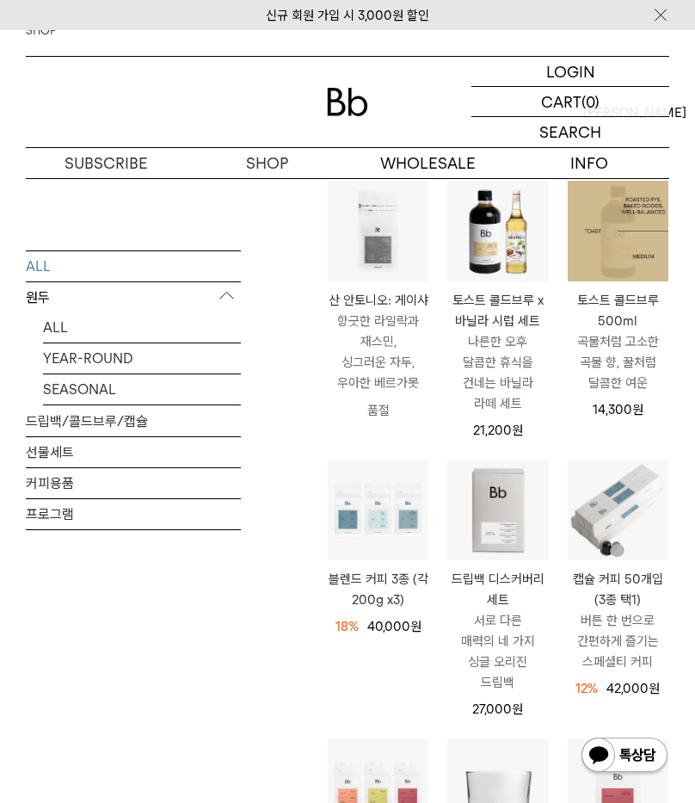
click at [599, 242] on img at bounding box center [618, 231] width 101 height 101
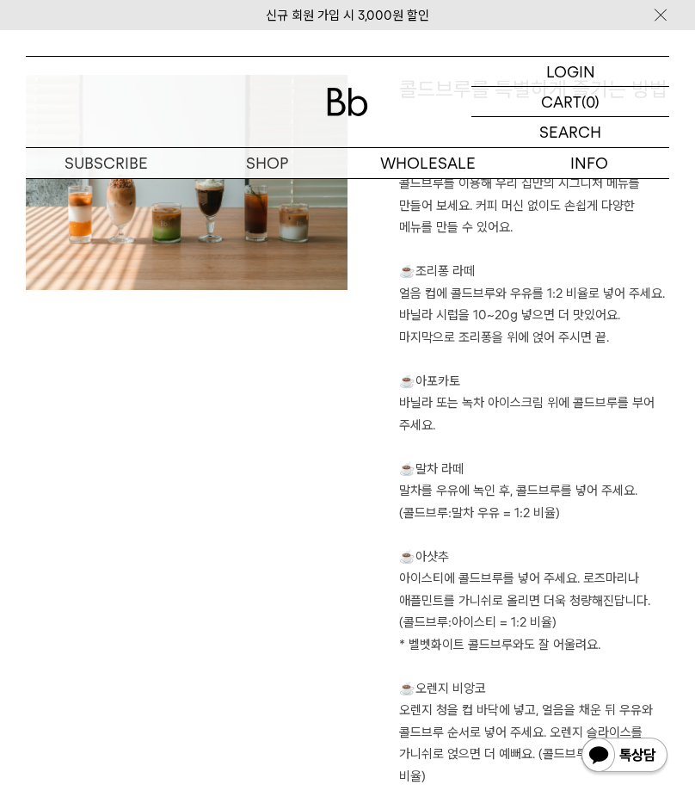
scroll to position [1358, 0]
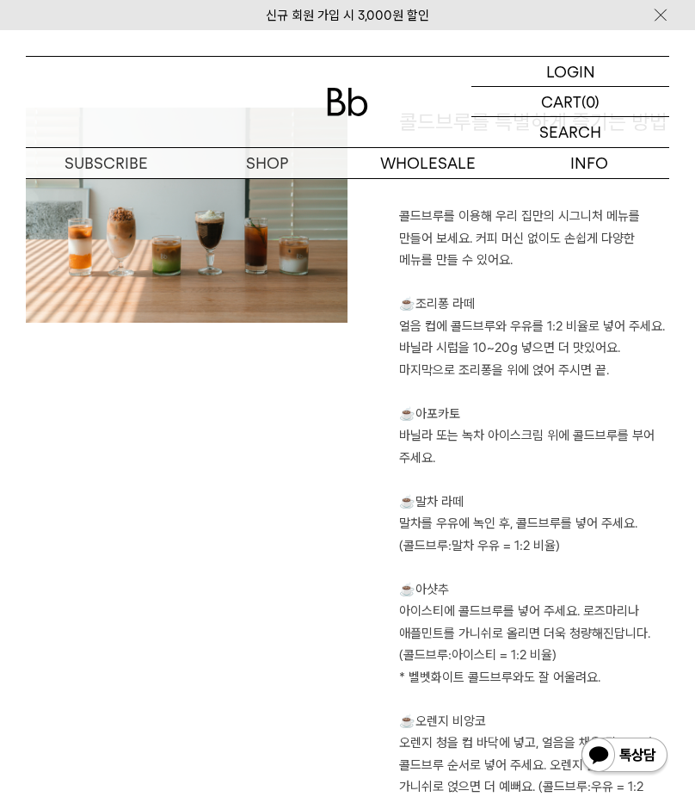
click at [465, 427] on p "바닐라 또는 녹차 아이스크림 위에 콜드브루를 부어 주세요." at bounding box center [534, 447] width 270 height 44
click at [461, 532] on p "말차를 우유에 녹인 후, 콜드브루를 넣어 주세요. (콜드브루:말차 우유 = 1:2 비율)" at bounding box center [534, 535] width 270 height 44
click at [471, 622] on p "아이스티에 콜드브루를 넣어 주세요. 로즈마리나 애플민트를 가니쉬로 올리면 더욱 청량해진답니다. (콜드브루:아이스티 = 1:2 비율)" at bounding box center [534, 634] width 270 height 66
click at [500, 733] on p "오렌지 청을 컵 바닥에 넣고, 얼음을 채운 뒤 우유와 콜드브루 순서로 넣어 주세요. 오렌지 슬라이스를 가니쉬로 얹으면 더 예뻐요. (콜드브루:…" at bounding box center [534, 776] width 270 height 88
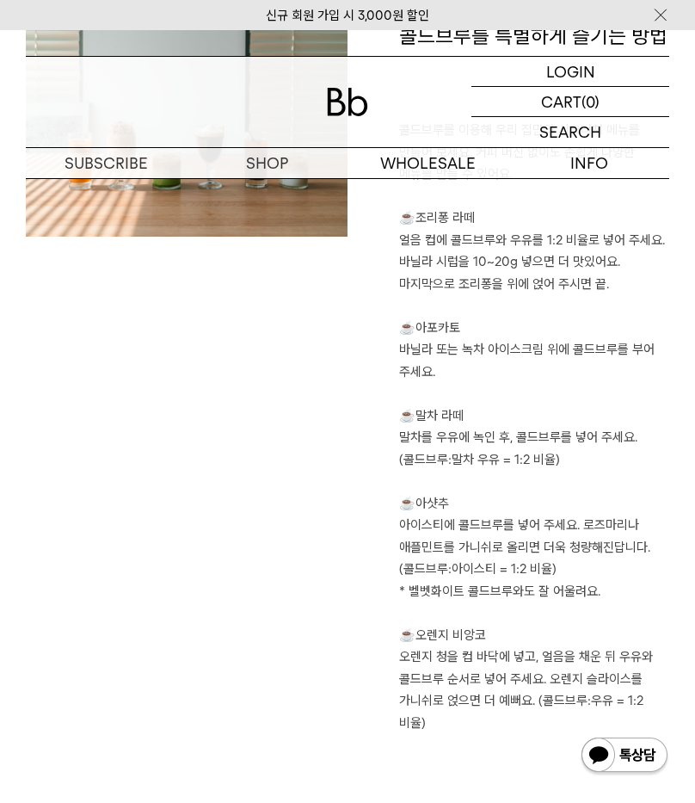
scroll to position [1536, 0]
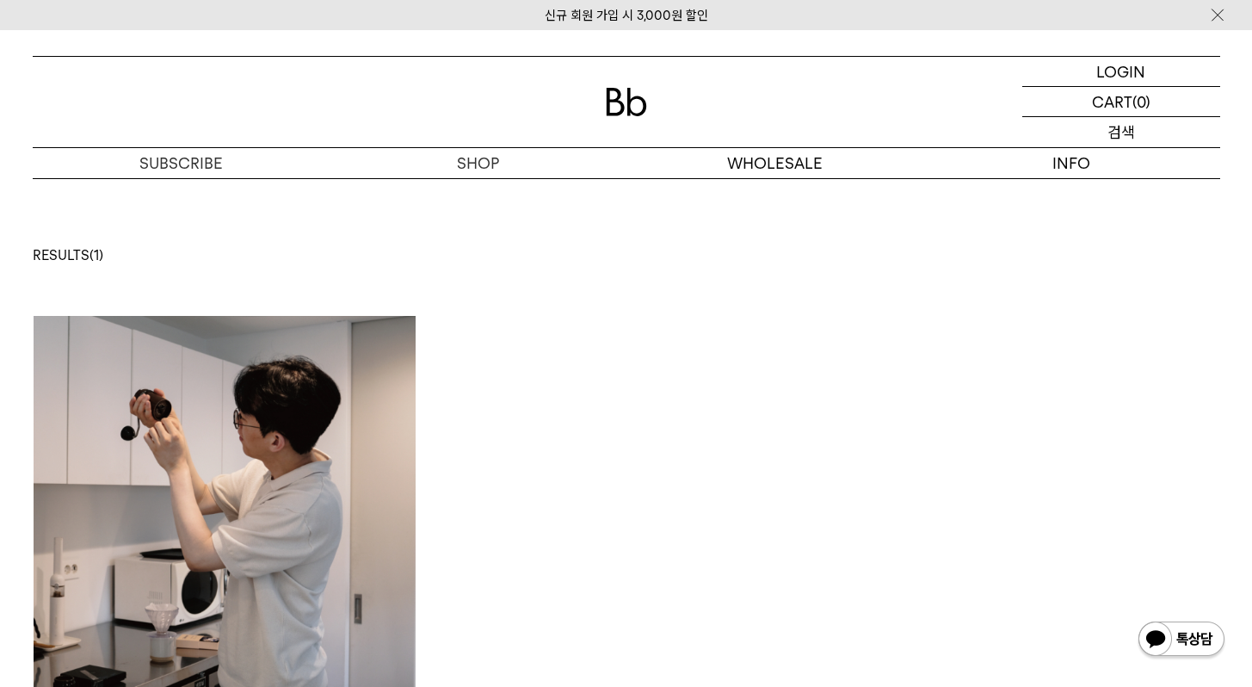
click at [1134, 134] on div "SEARCH 검색" at bounding box center [1121, 132] width 198 height 30
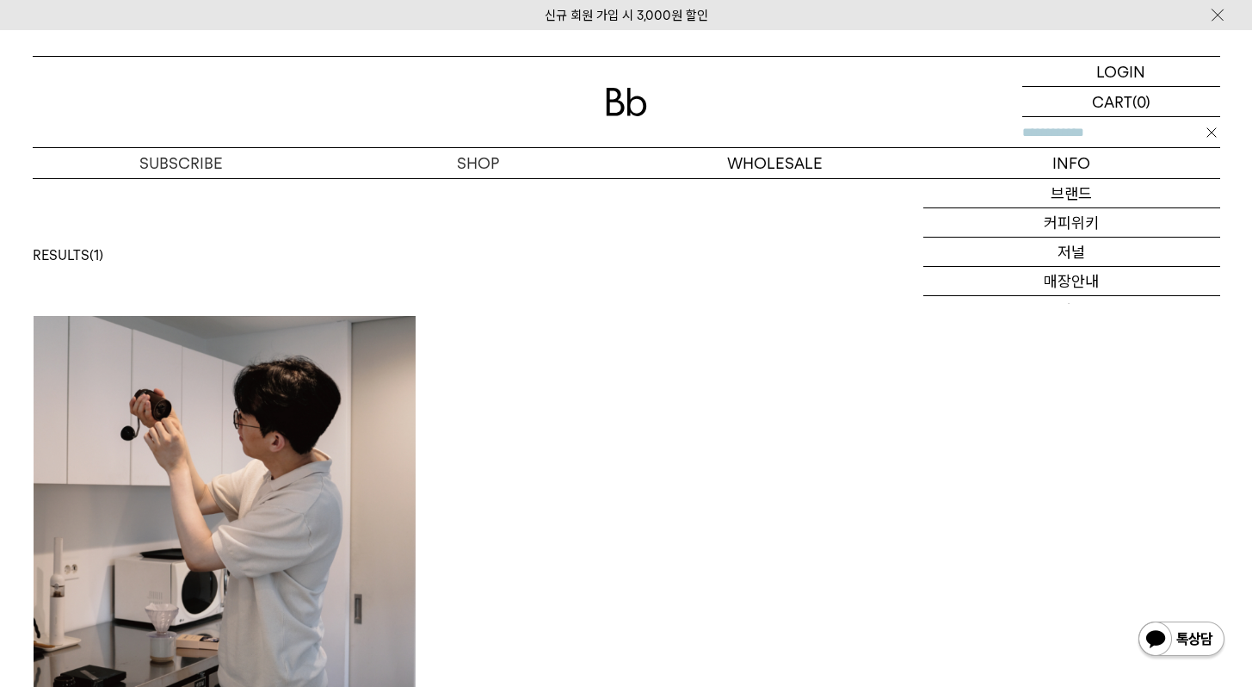
click at [1093, 132] on input "text" at bounding box center [1121, 132] width 198 height 30
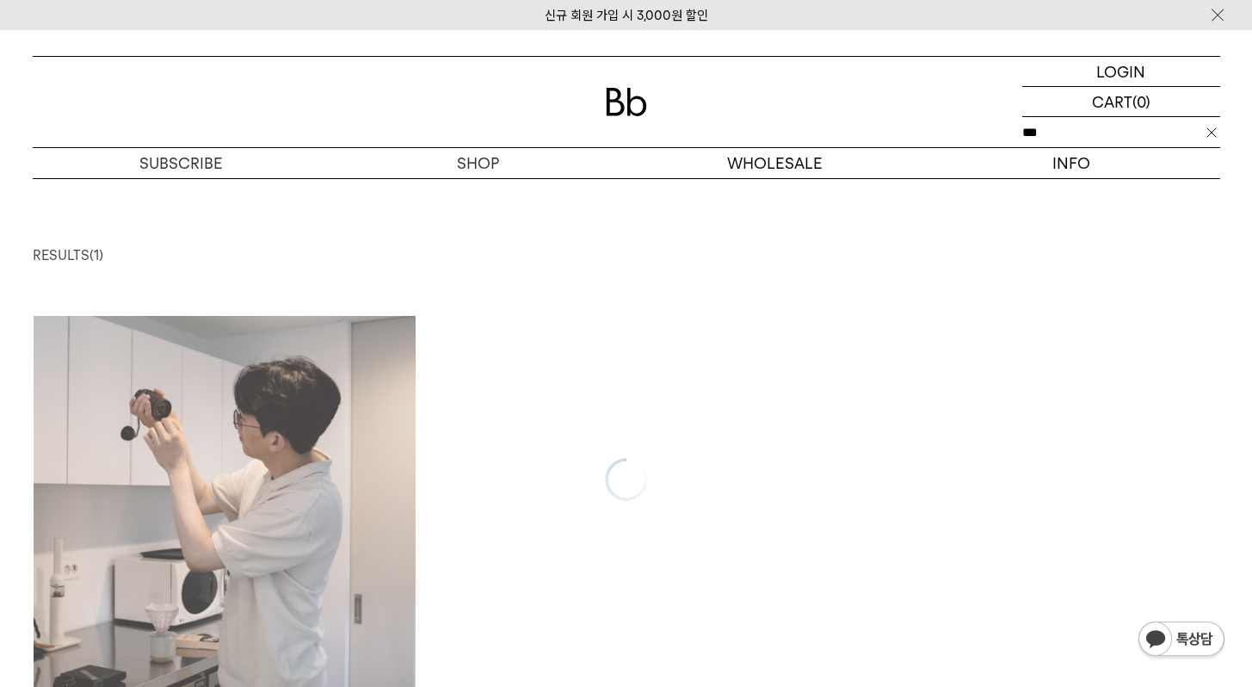
type input "***"
click input "**" at bounding box center [0, 0] width 0 height 0
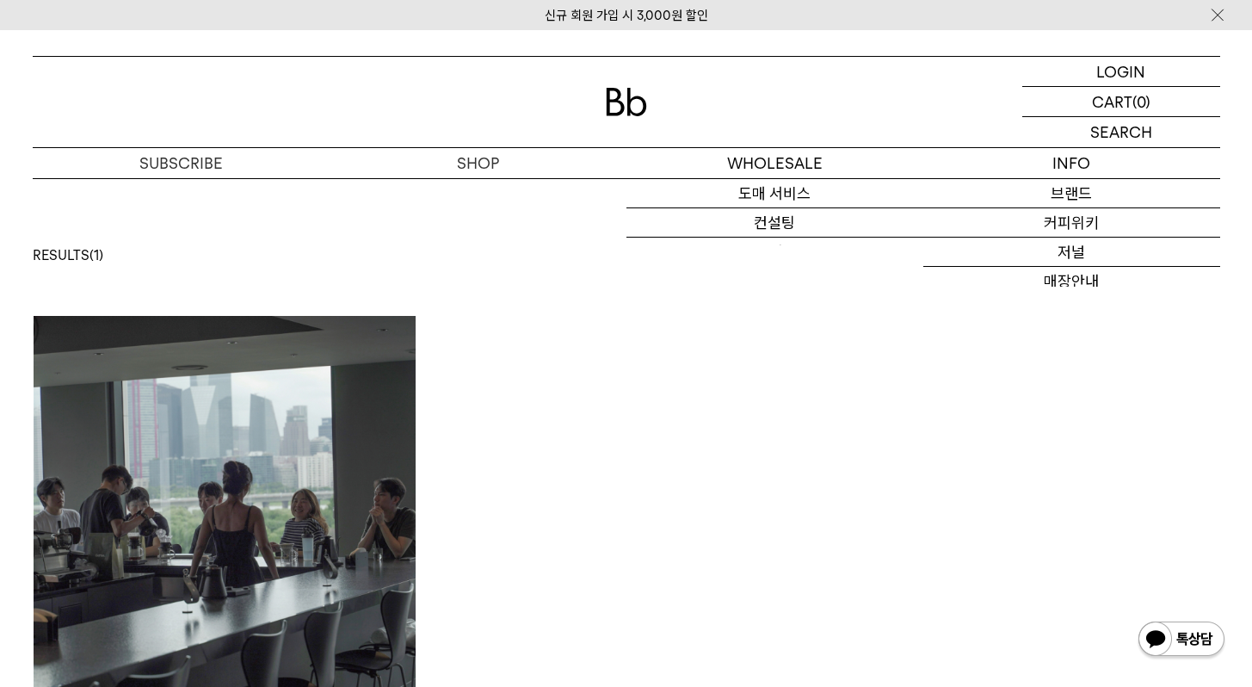
click at [373, 453] on img at bounding box center [225, 507] width 383 height 383
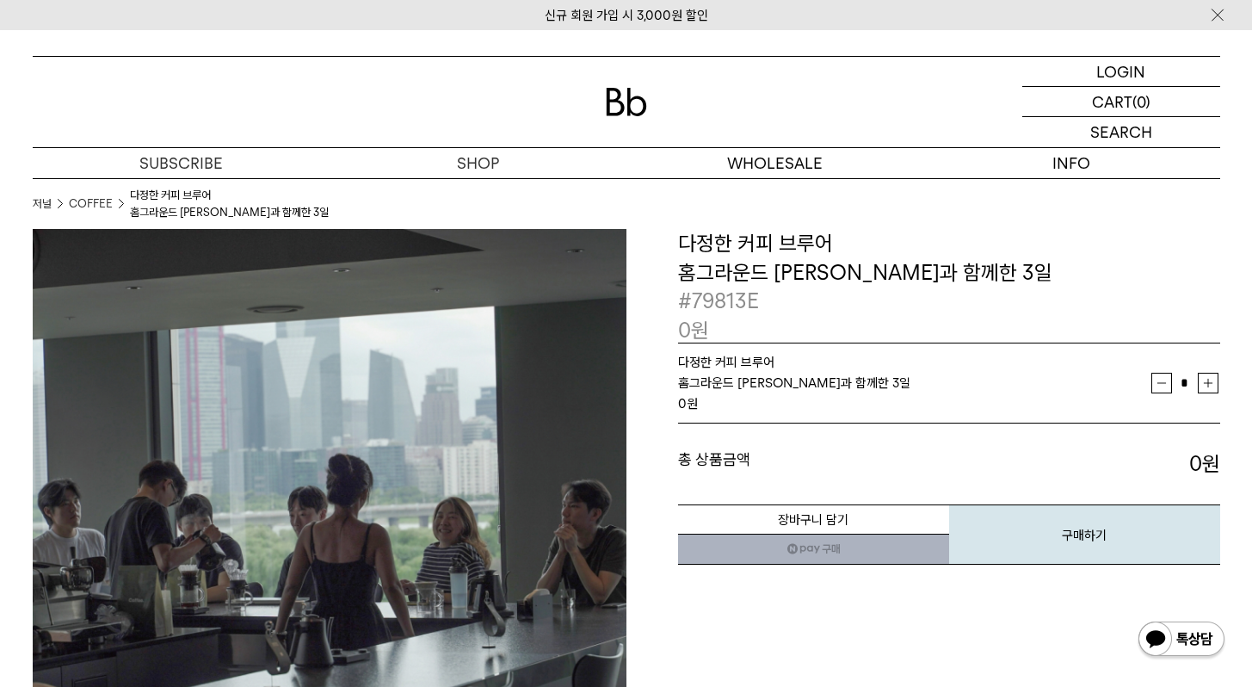
scroll to position [219, 0]
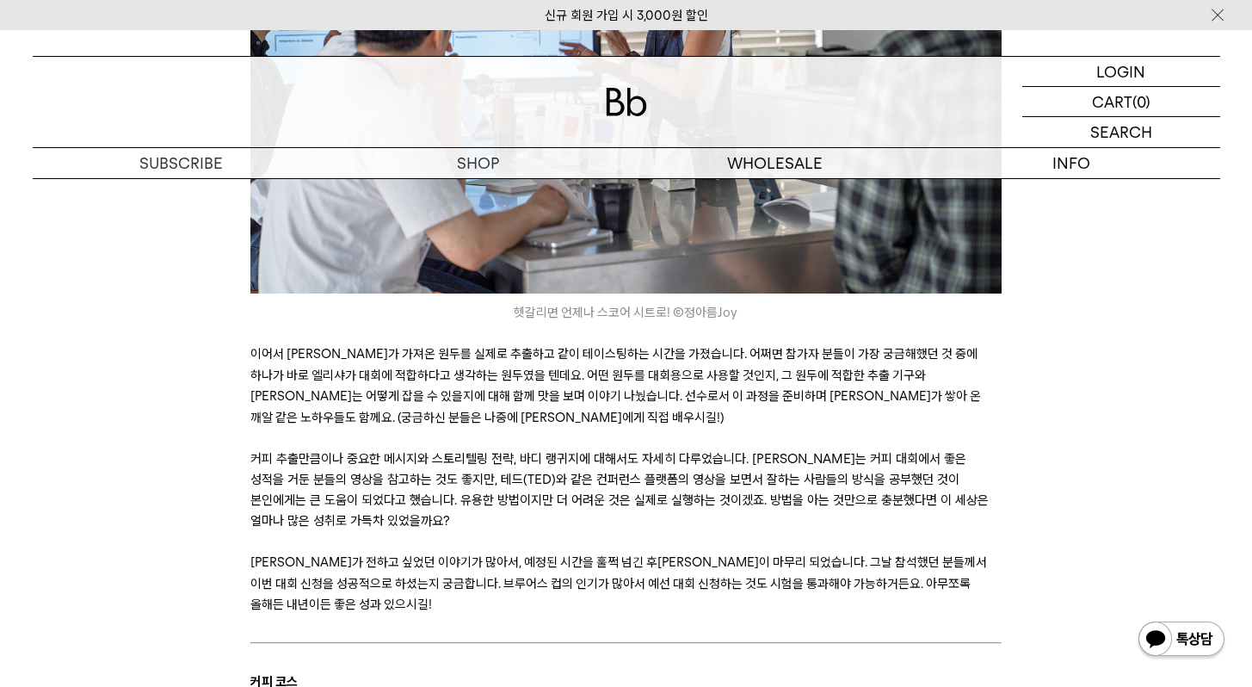
scroll to position [2327, 0]
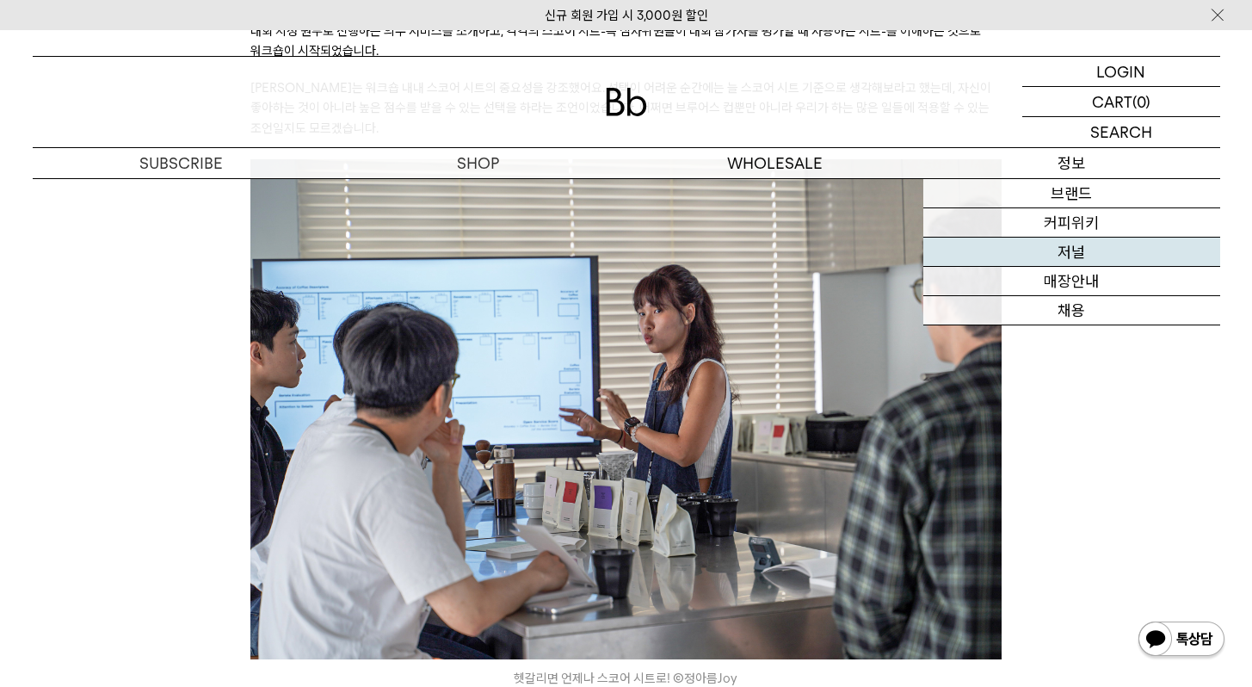
click at [1065, 248] on link "저널" at bounding box center [1071, 251] width 297 height 29
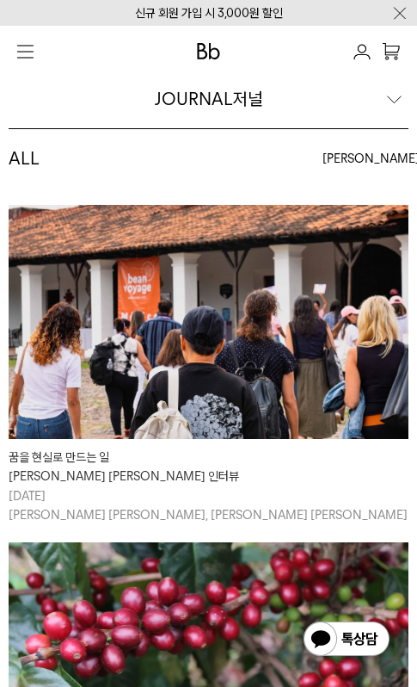
click at [401, 13] on img at bounding box center [399, 13] width 17 height 18
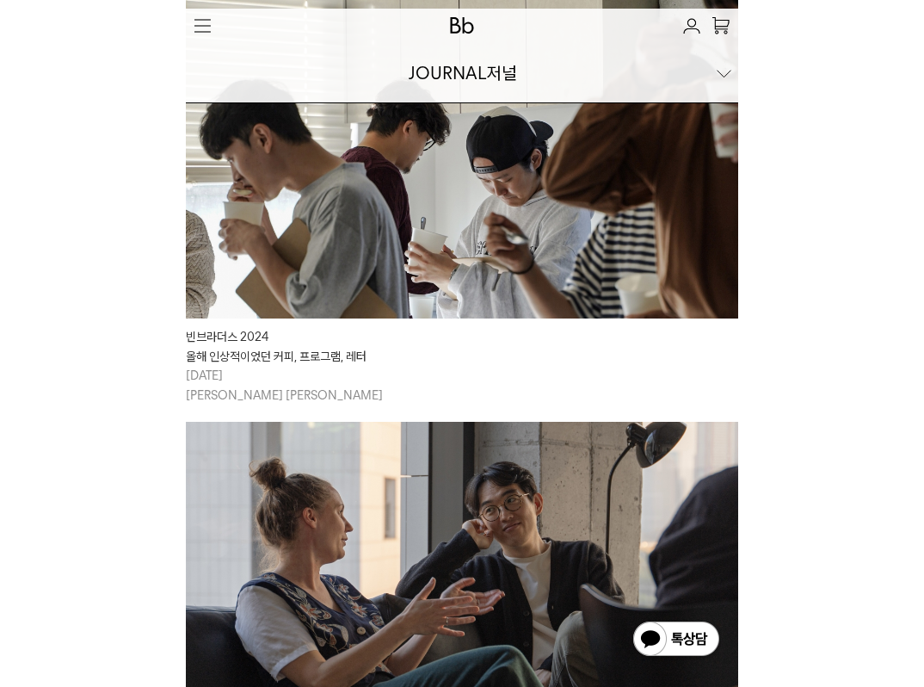
scroll to position [1792, 0]
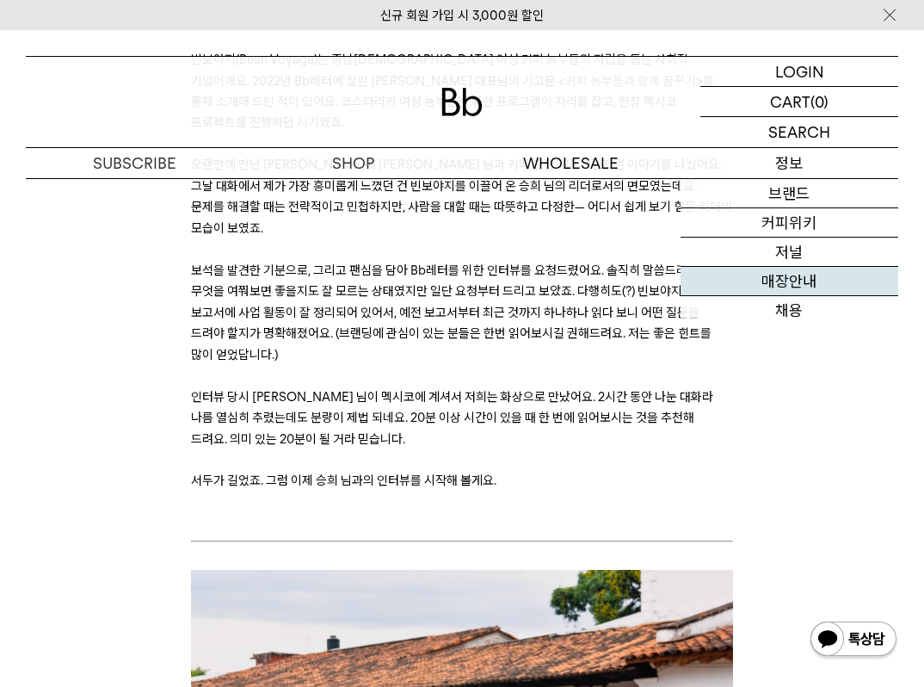
drag, startPoint x: 0, startPoint y: 0, endPoint x: 742, endPoint y: 298, distance: 799.1
click at [742, 296] on link "매장안내" at bounding box center [790, 281] width 219 height 29
